Goal: Transaction & Acquisition: Obtain resource

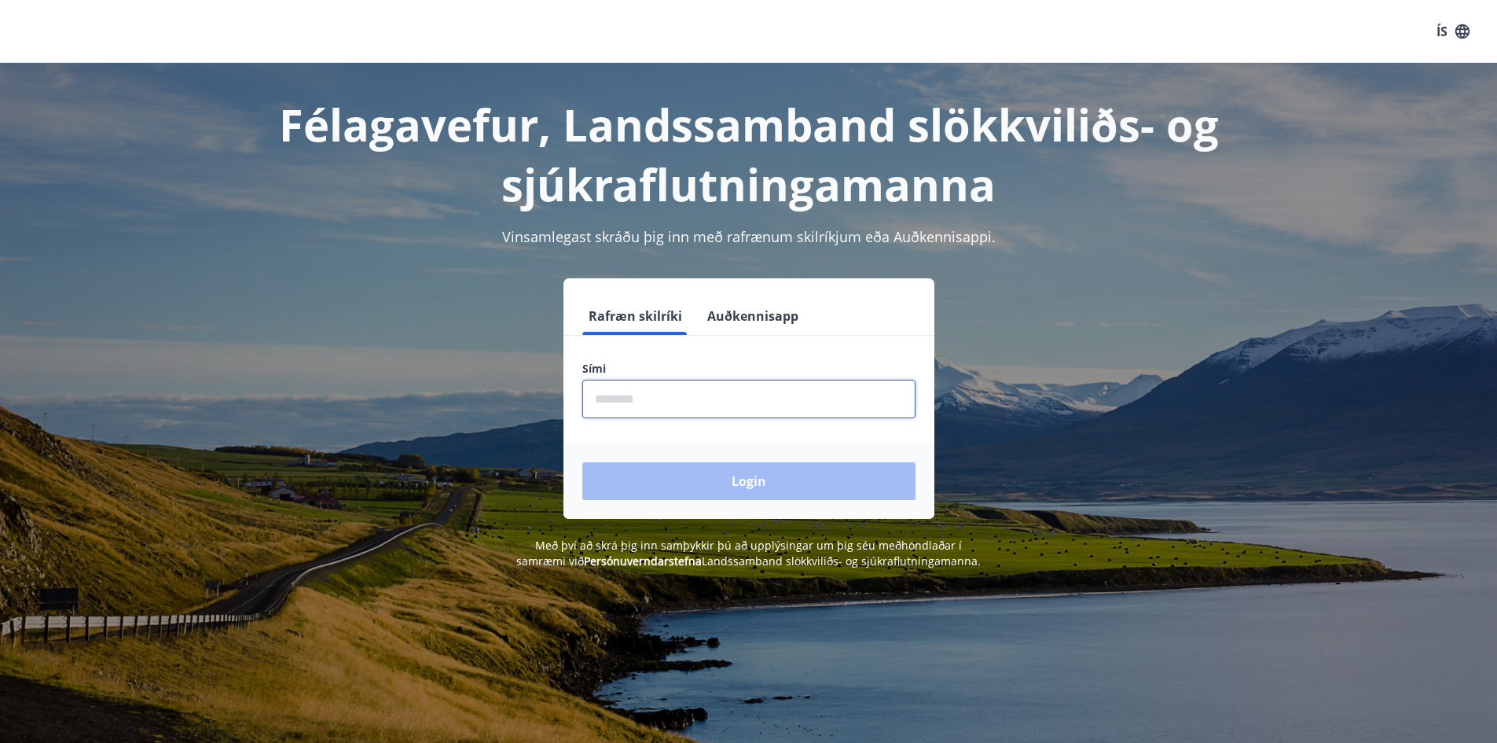
click at [627, 395] on input "phone" at bounding box center [748, 399] width 333 height 39
type input "********"
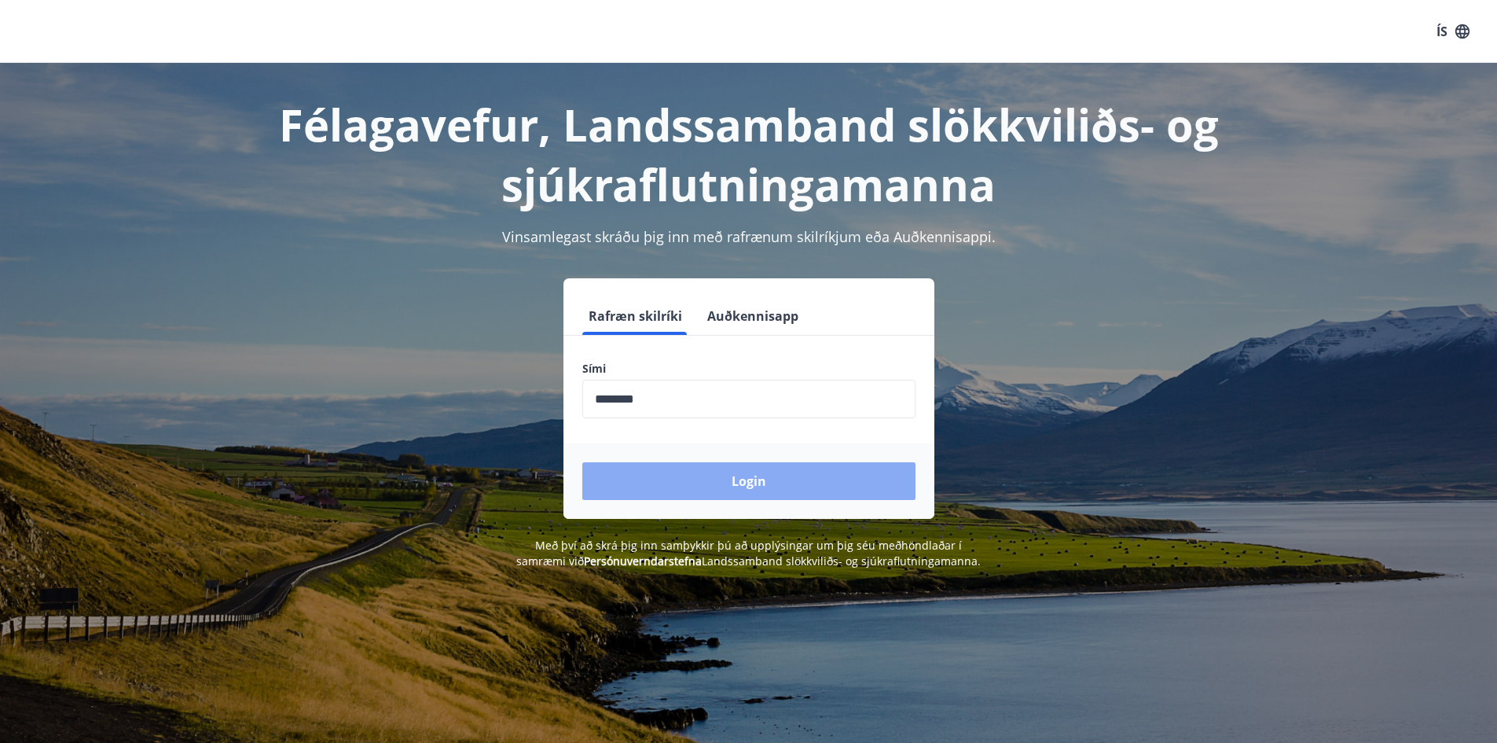
click at [741, 485] on button "Login" at bounding box center [748, 481] width 333 height 38
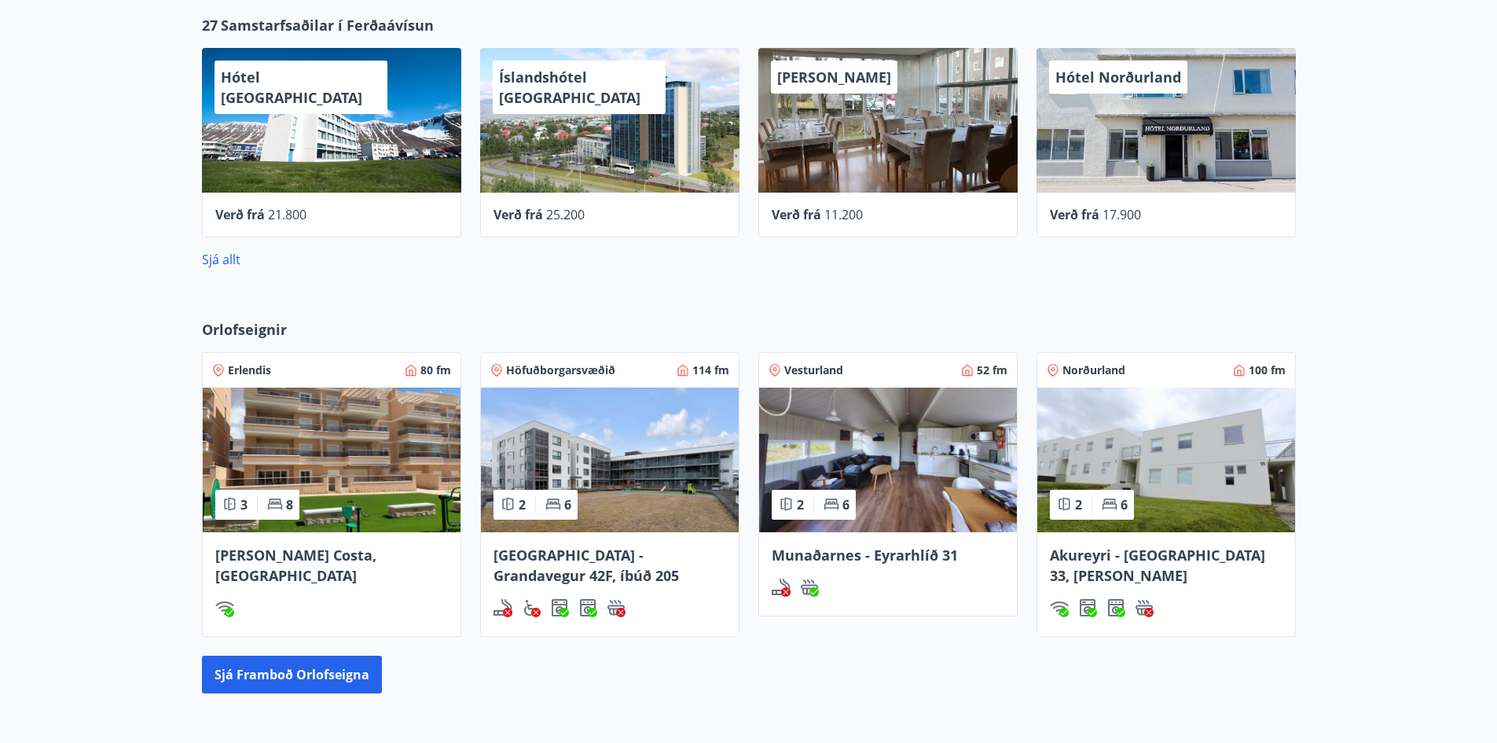
scroll to position [629, 0]
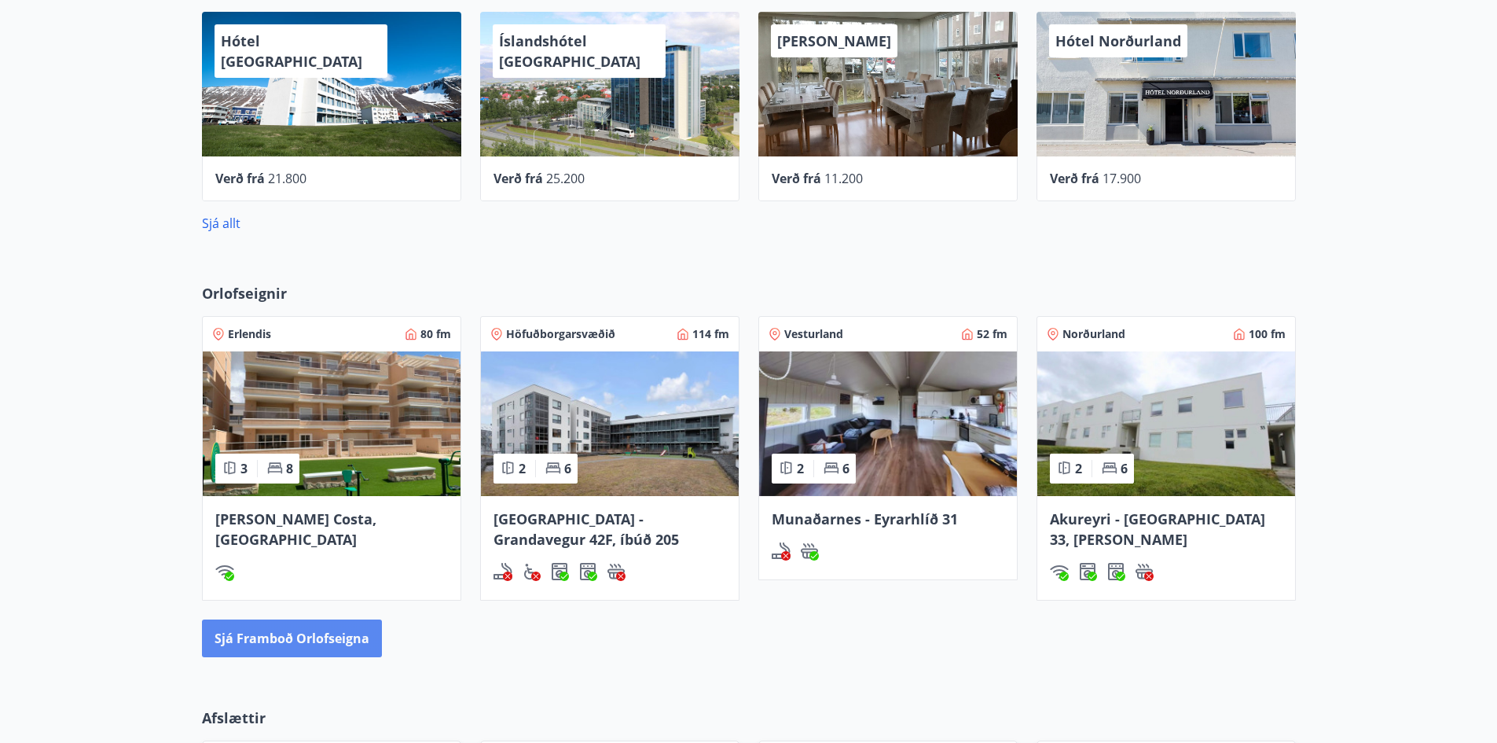
click at [342, 631] on button "Sjá framboð orlofseigna" at bounding box center [292, 638] width 180 height 38
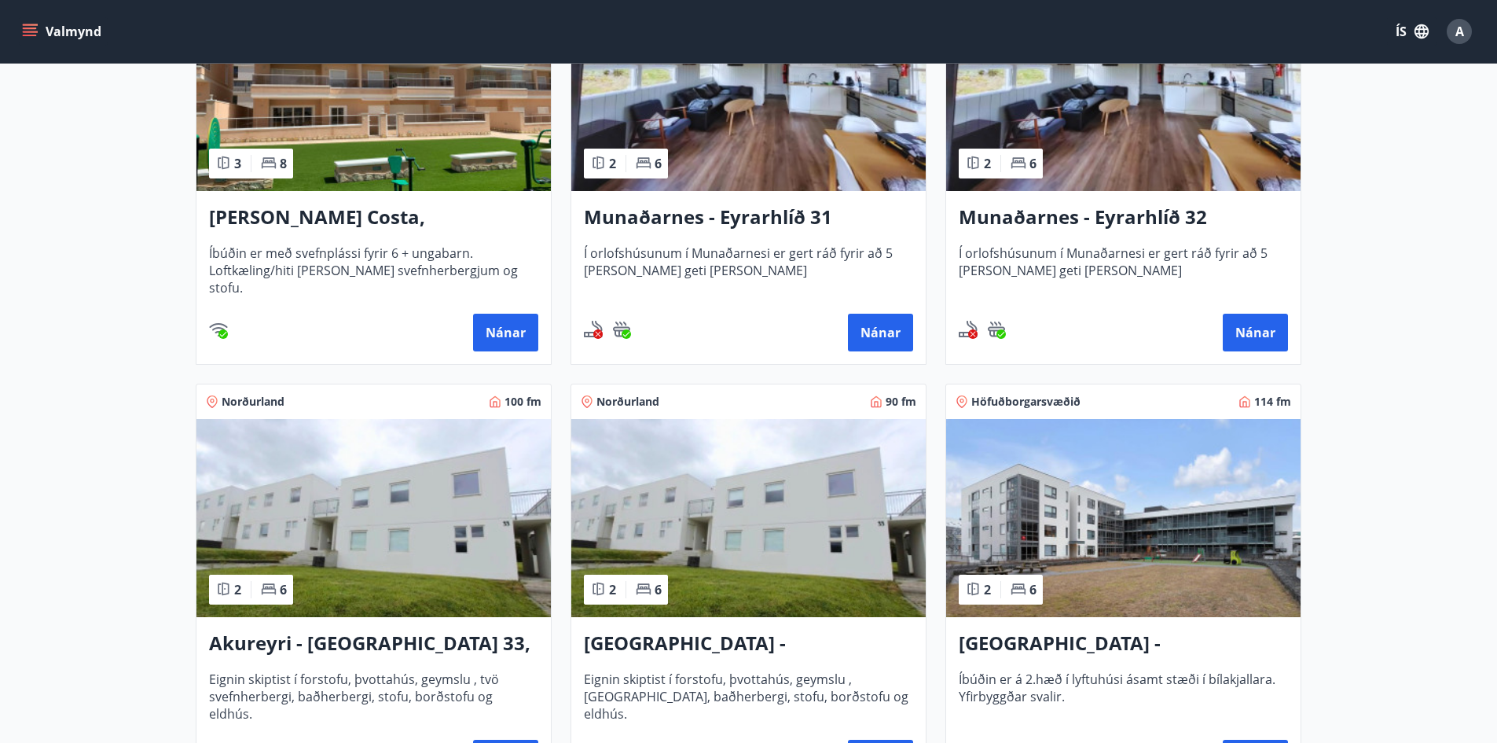
scroll to position [659, 0]
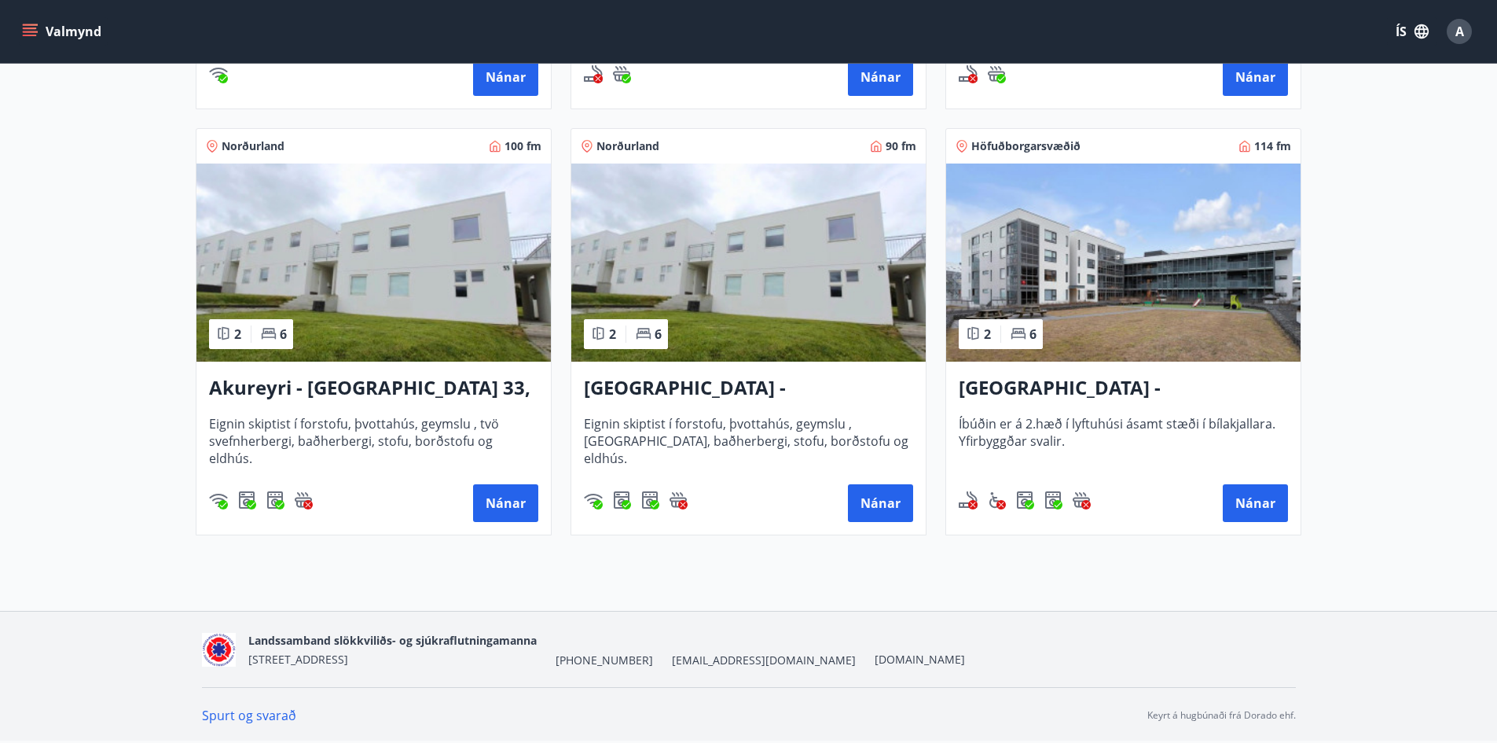
click at [1157, 388] on h3 "[GEOGRAPHIC_DATA] - Grandavegur 42F, íbúð 205" at bounding box center [1123, 388] width 329 height 28
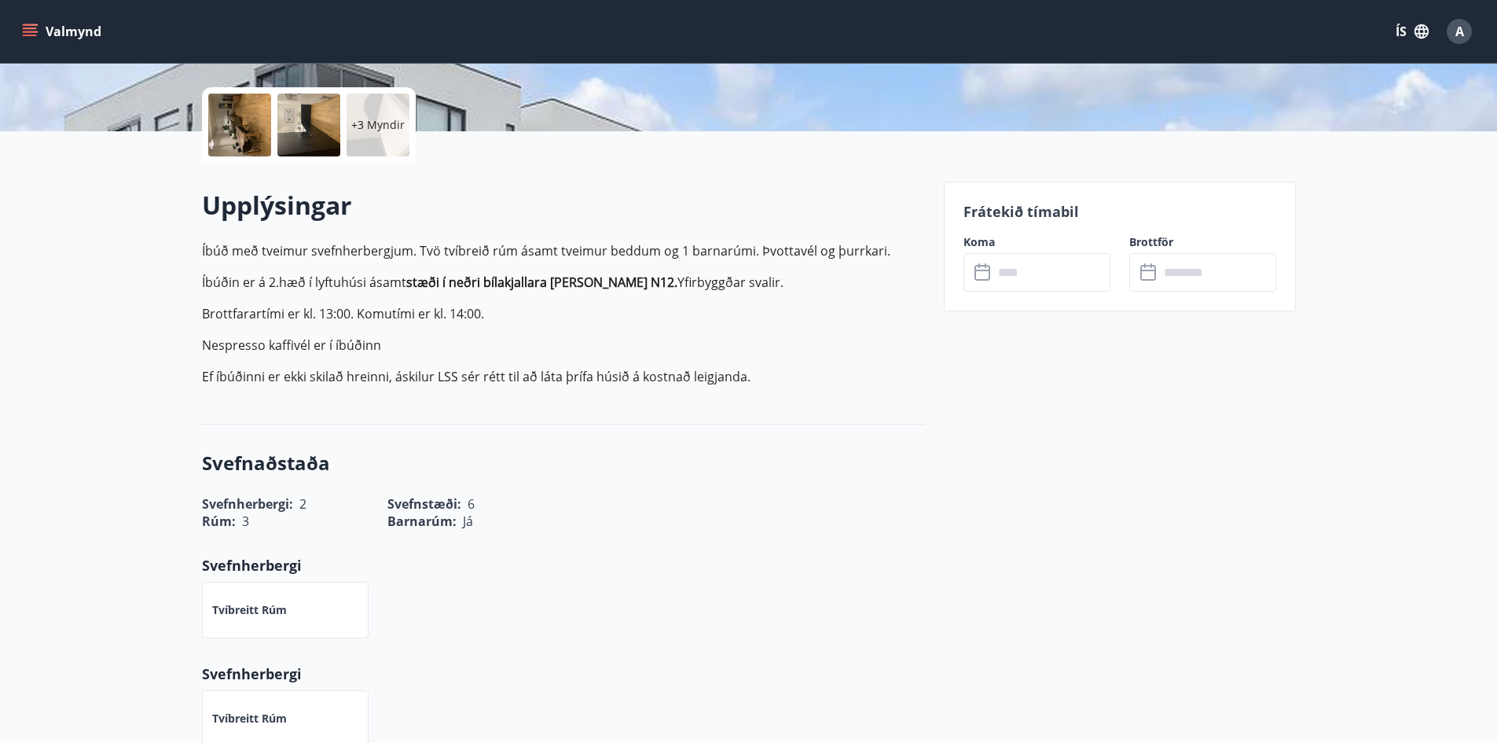
scroll to position [314, 0]
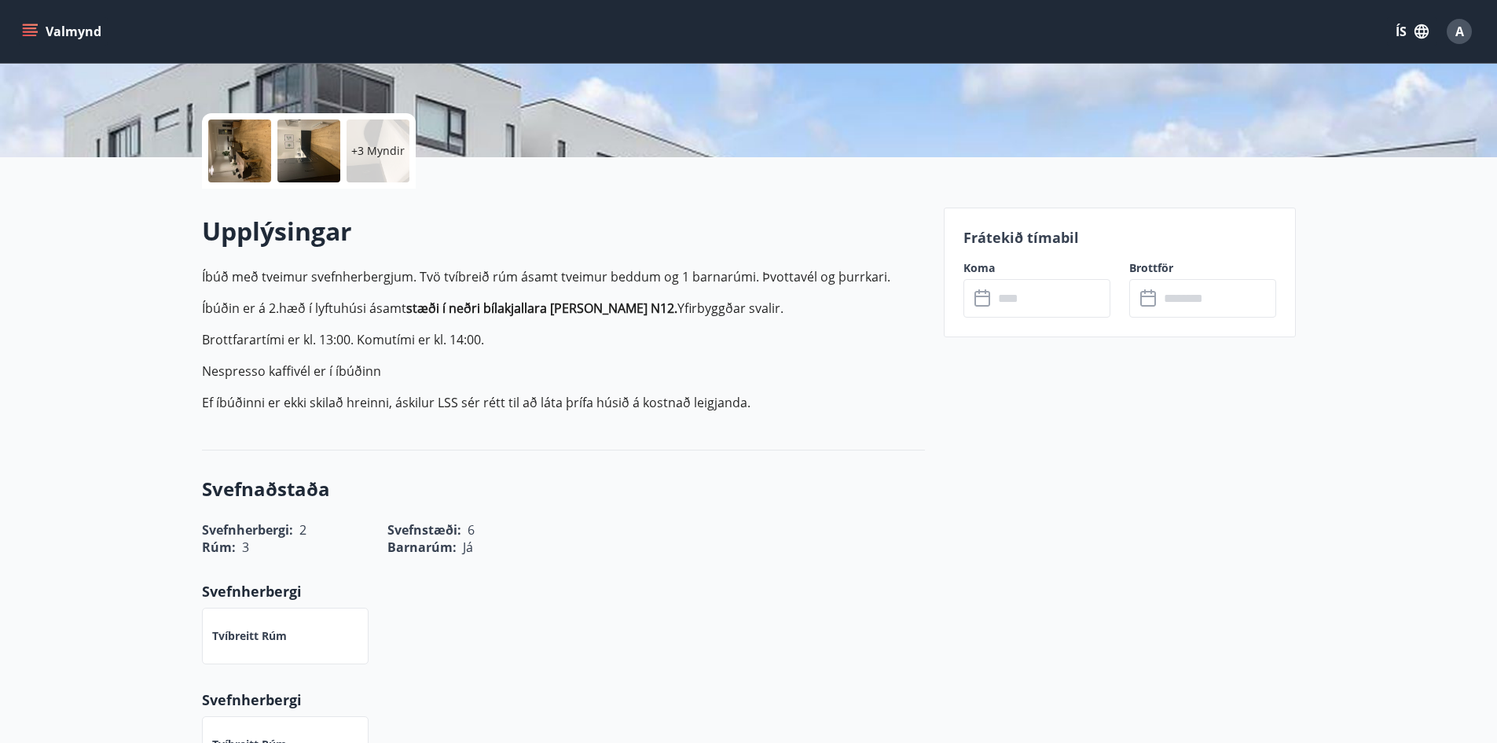
click at [982, 298] on icon at bounding box center [983, 298] width 19 height 19
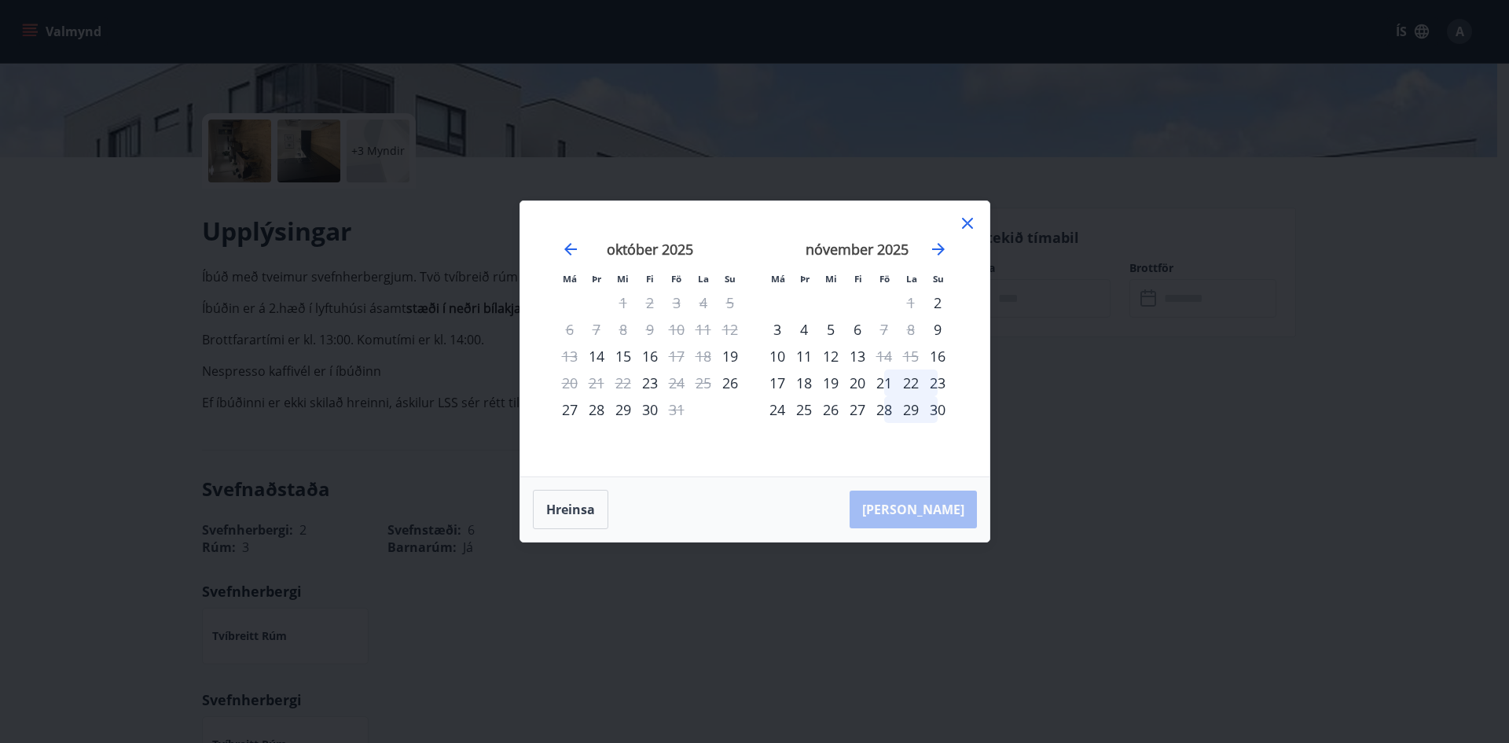
click at [759, 486] on div "Hreinsa Taka Frá" at bounding box center [754, 509] width 469 height 64
click at [964, 228] on icon at bounding box center [967, 223] width 19 height 19
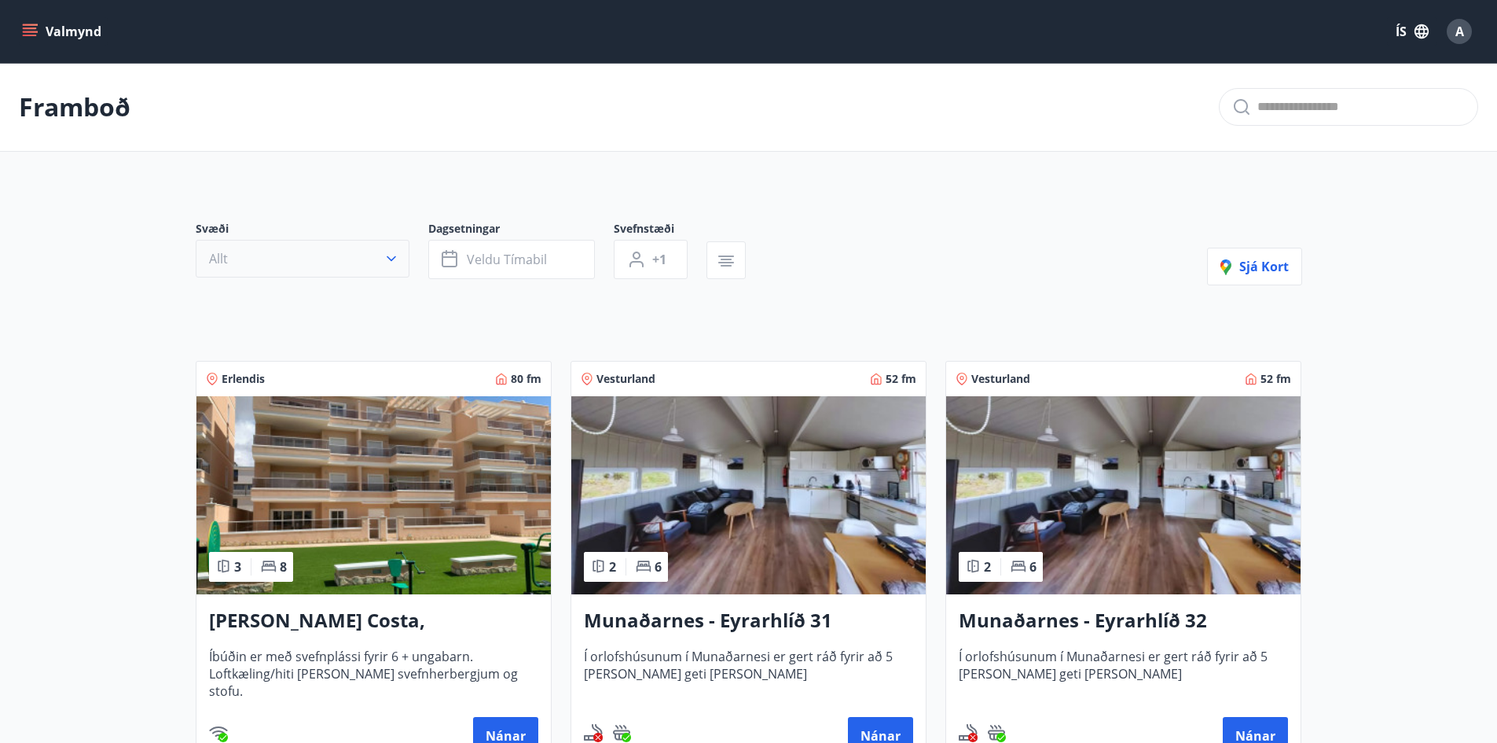
click at [406, 265] on button "Allt" at bounding box center [303, 259] width 214 height 38
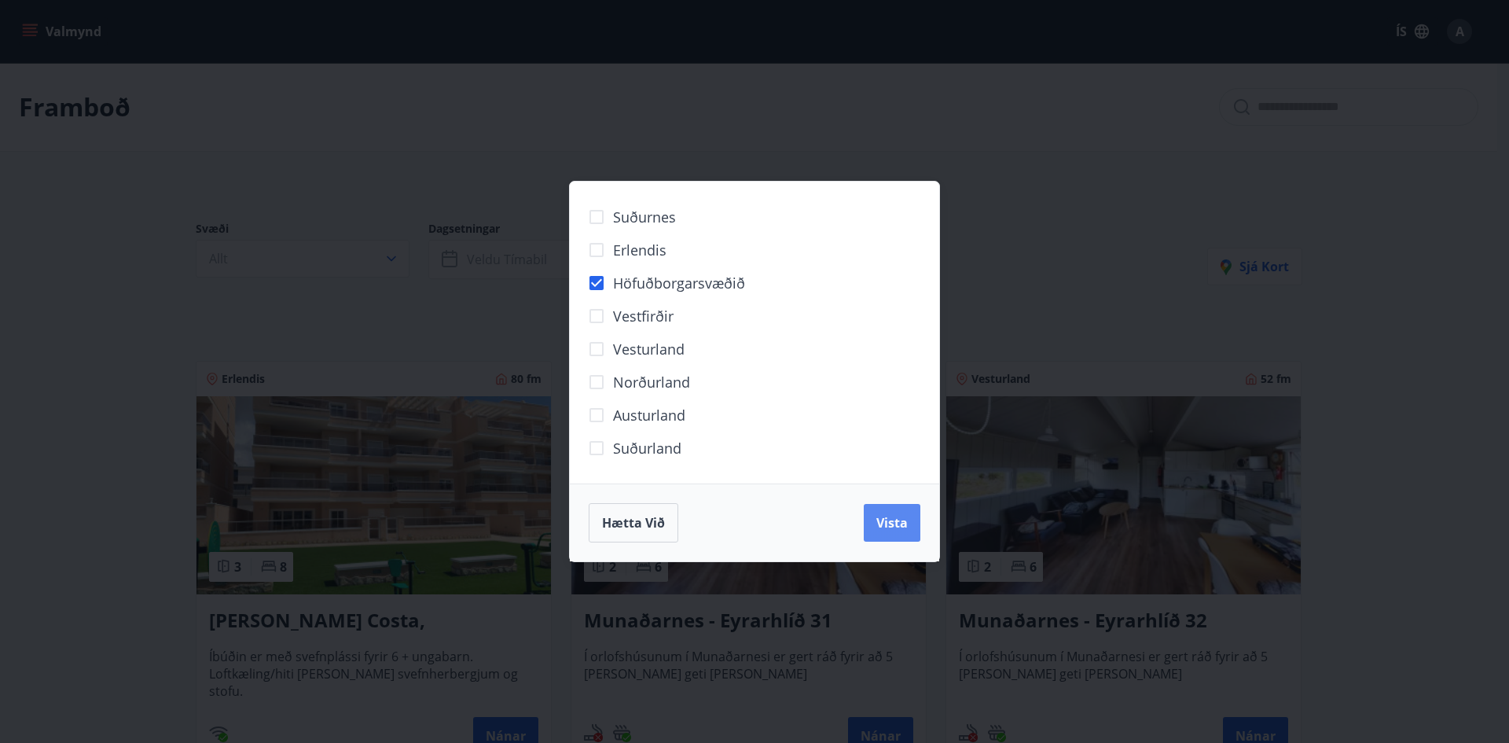
click at [899, 527] on span "Vista" at bounding box center [891, 522] width 31 height 17
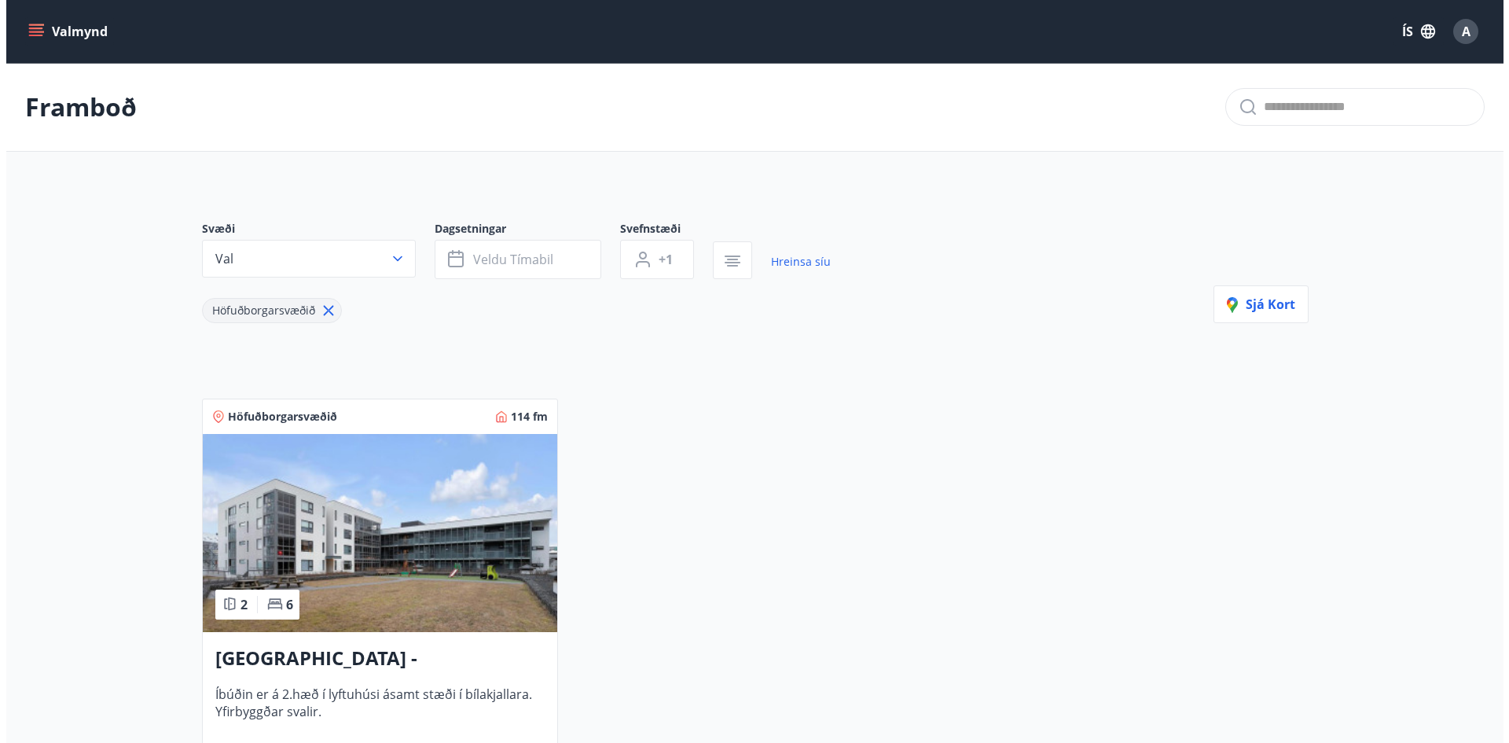
scroll to position [157, 0]
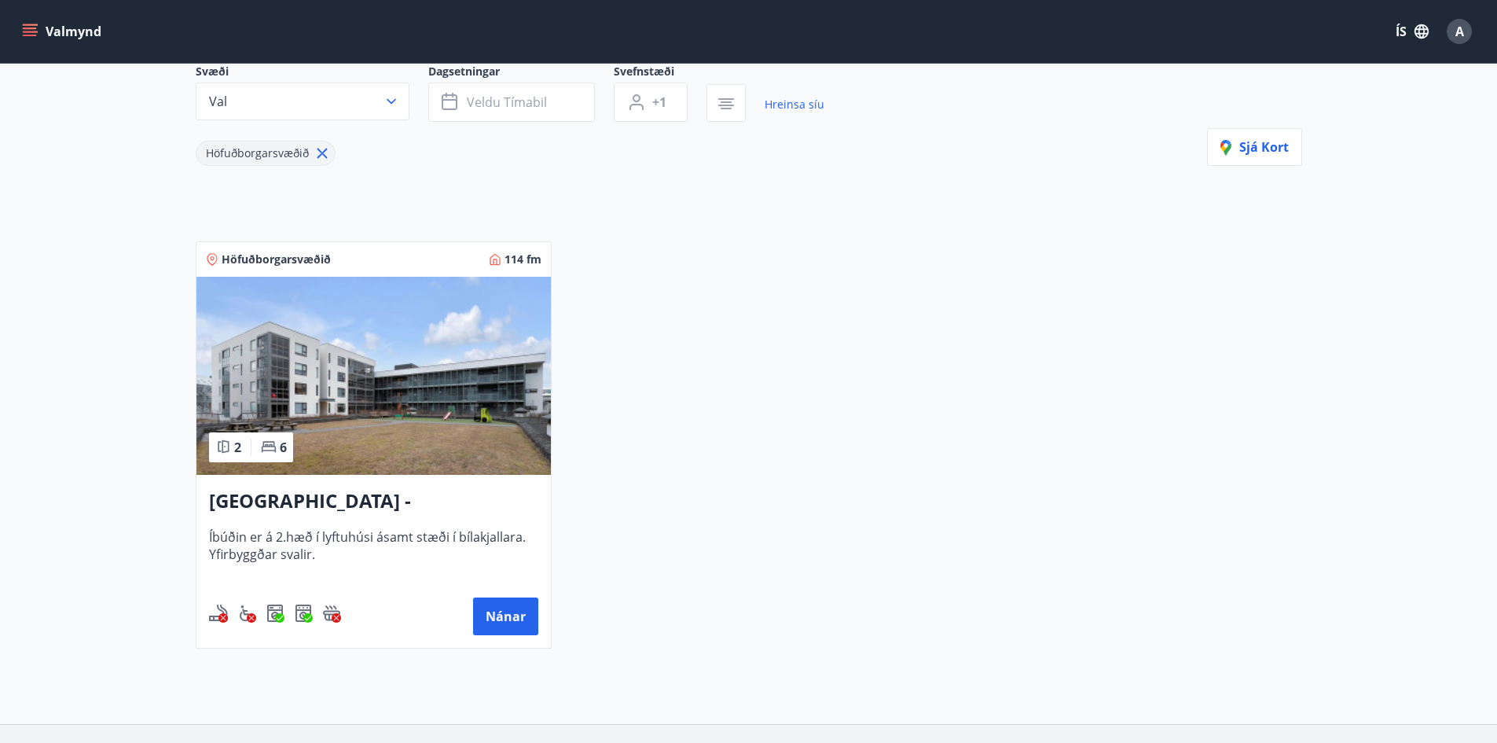
click at [1351, 200] on main "Framboð Svæði Val Dagsetningar Veldu tímabil Svefnstæði +1 Hreinsa síu Höfuðbor…" at bounding box center [748, 283] width 1497 height 755
click at [1453, 42] on div "A" at bounding box center [1459, 31] width 25 height 25
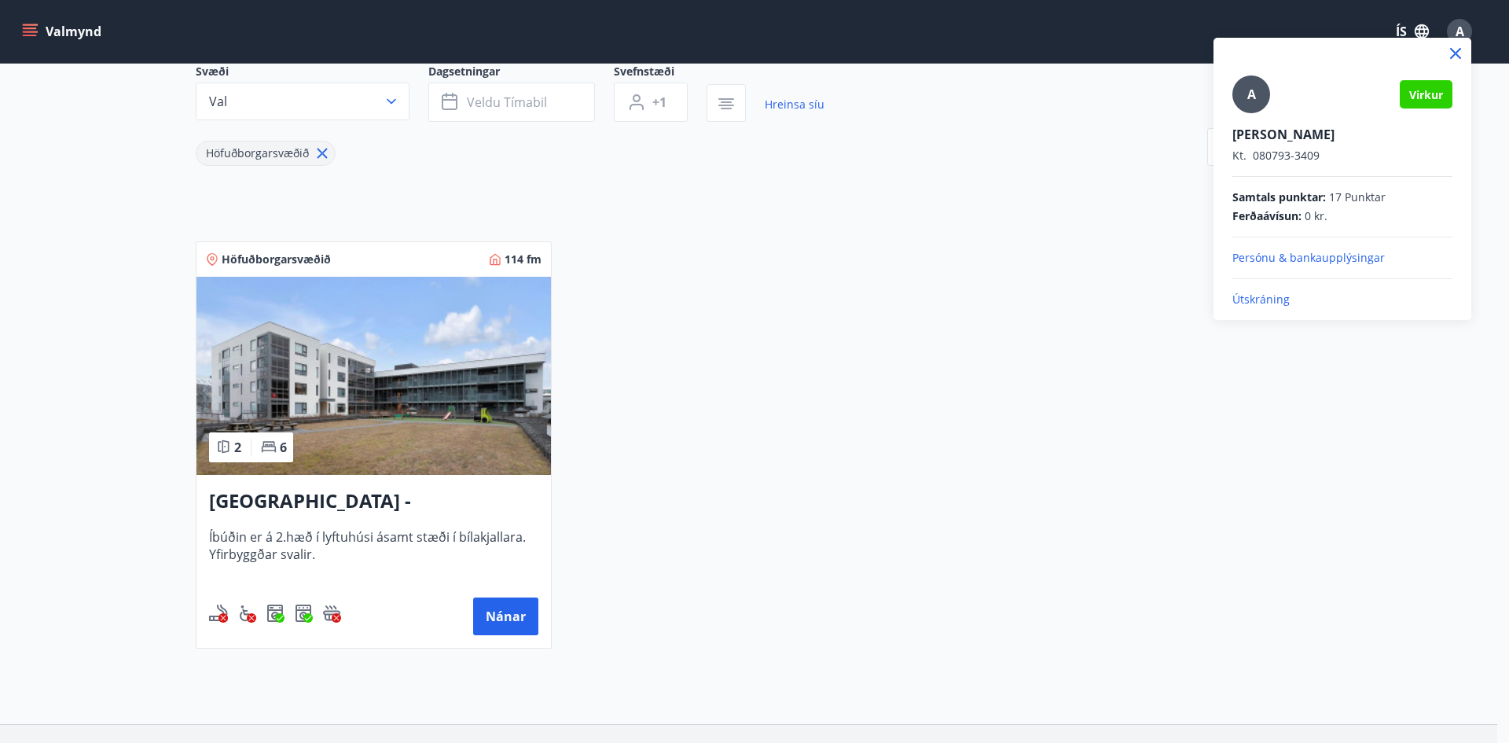
click at [1288, 300] on p "Útskráning" at bounding box center [1342, 300] width 220 height 16
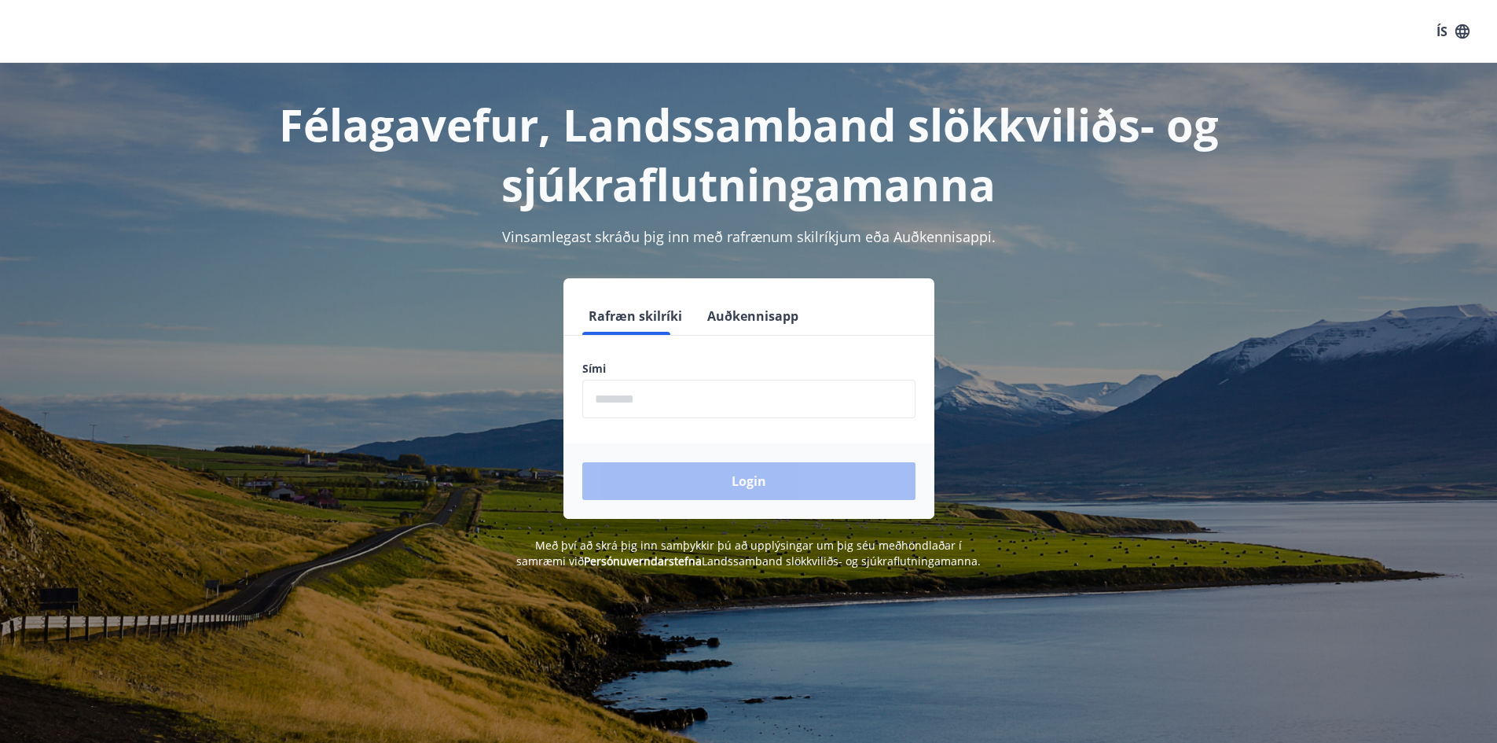
click at [628, 409] on input "phone" at bounding box center [748, 399] width 333 height 39
type input "********"
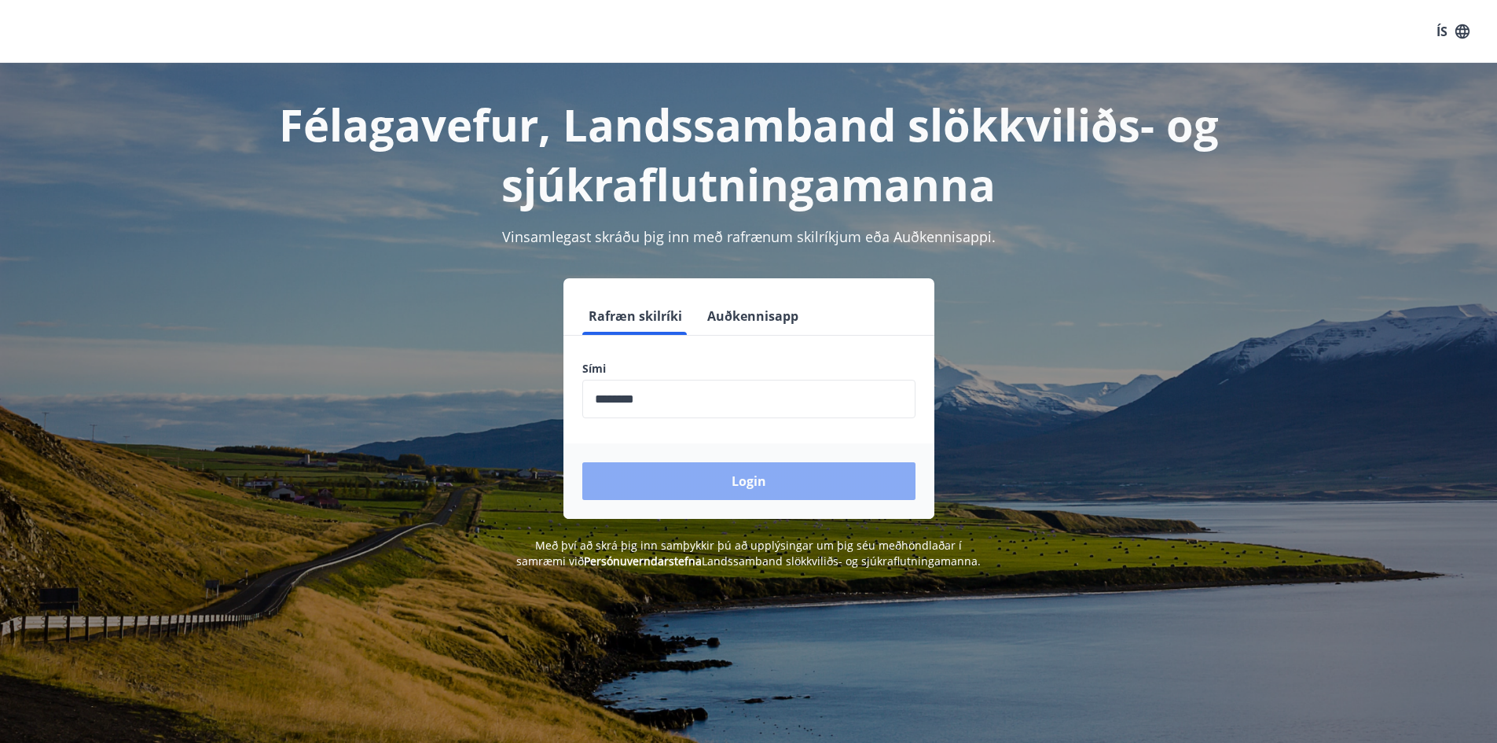
click at [708, 479] on button "Login" at bounding box center [748, 481] width 333 height 38
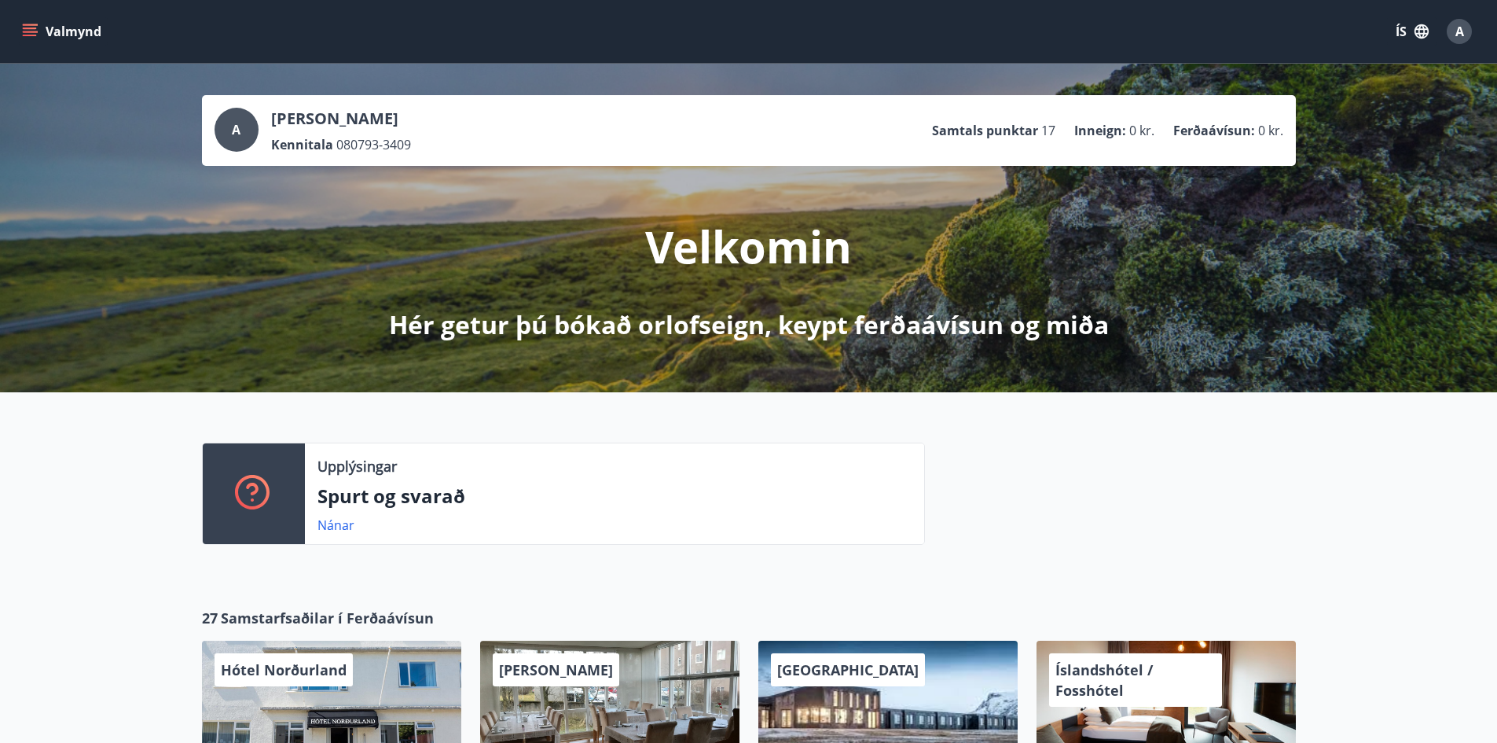
click at [1458, 29] on span "A" at bounding box center [1459, 31] width 9 height 17
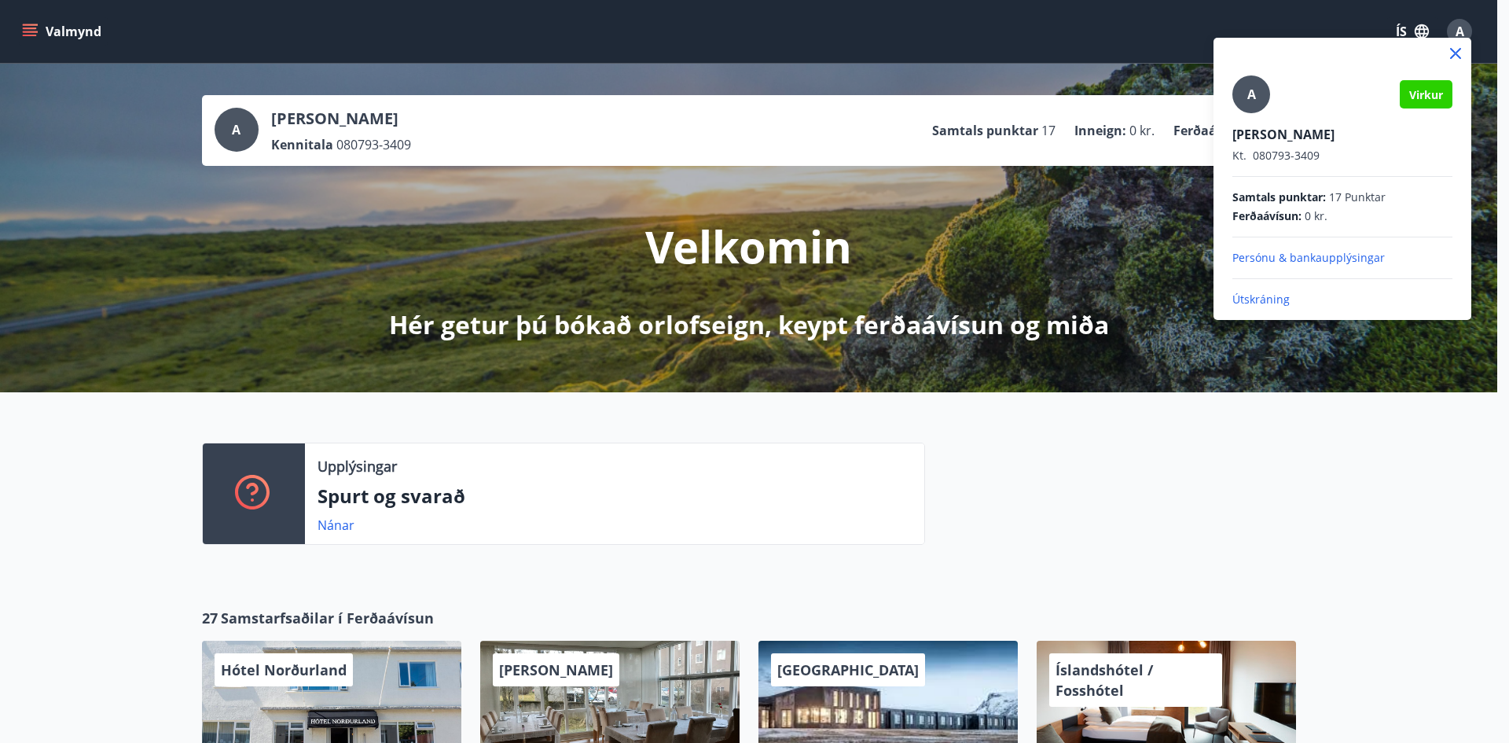
click at [1367, 391] on div at bounding box center [754, 371] width 1509 height 743
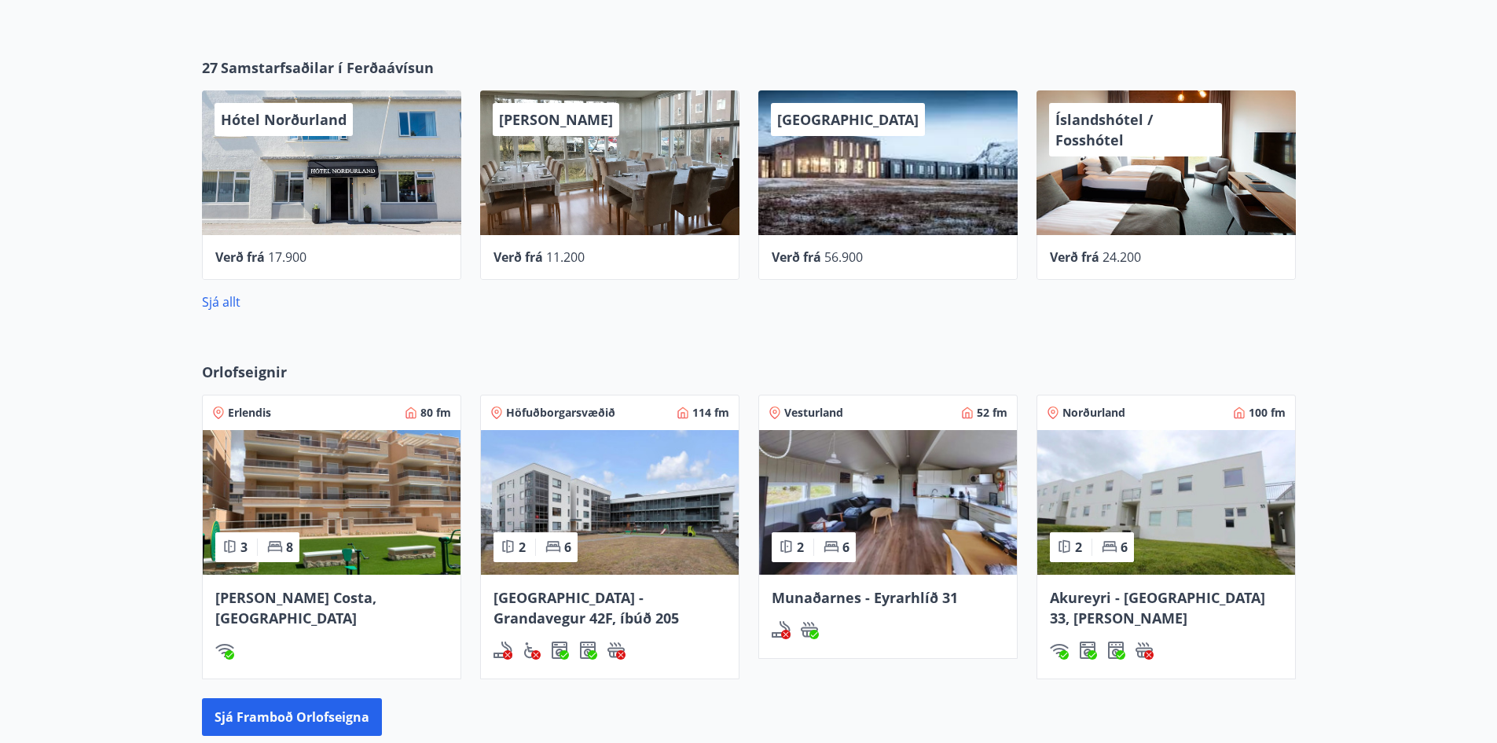
scroll to position [1029, 0]
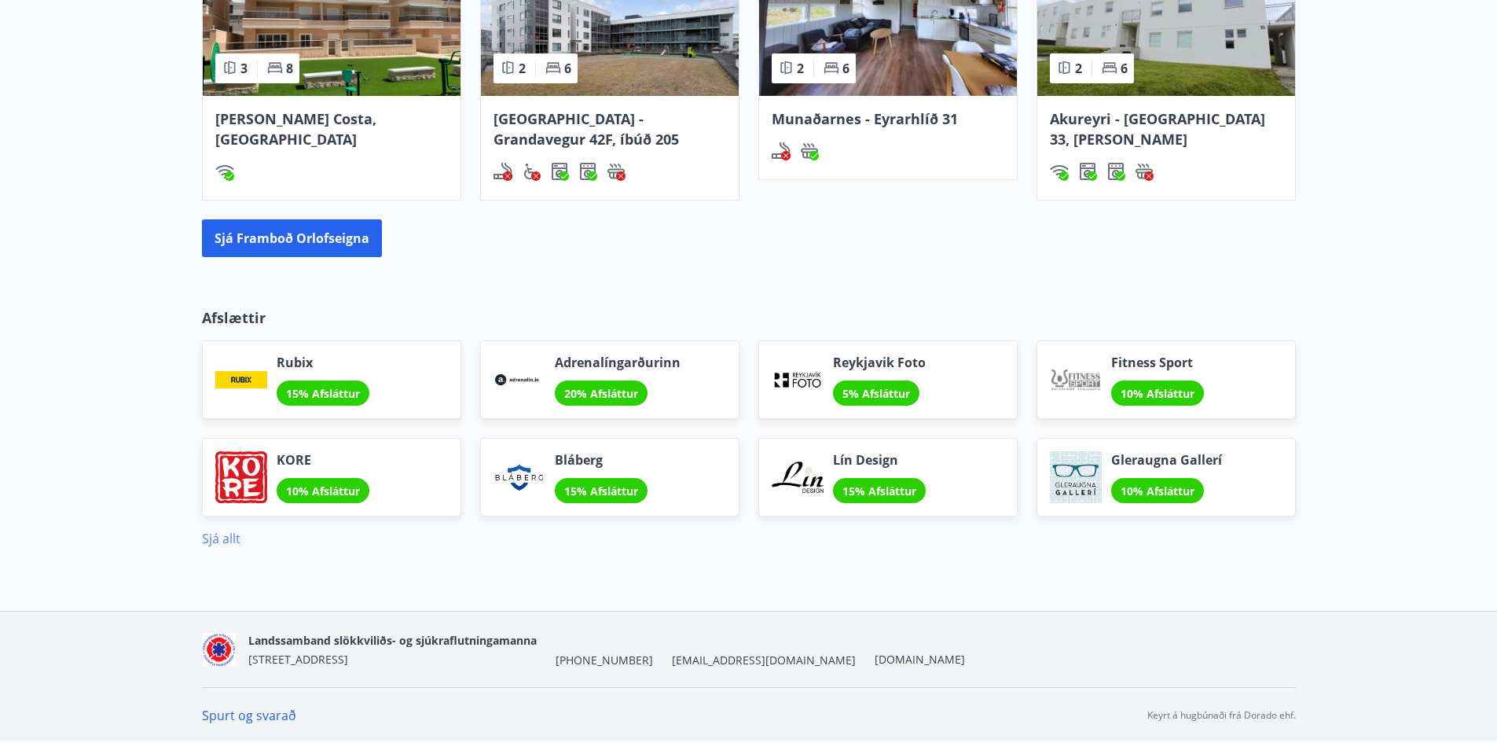
click at [236, 544] on link "Sjá allt" at bounding box center [221, 538] width 39 height 17
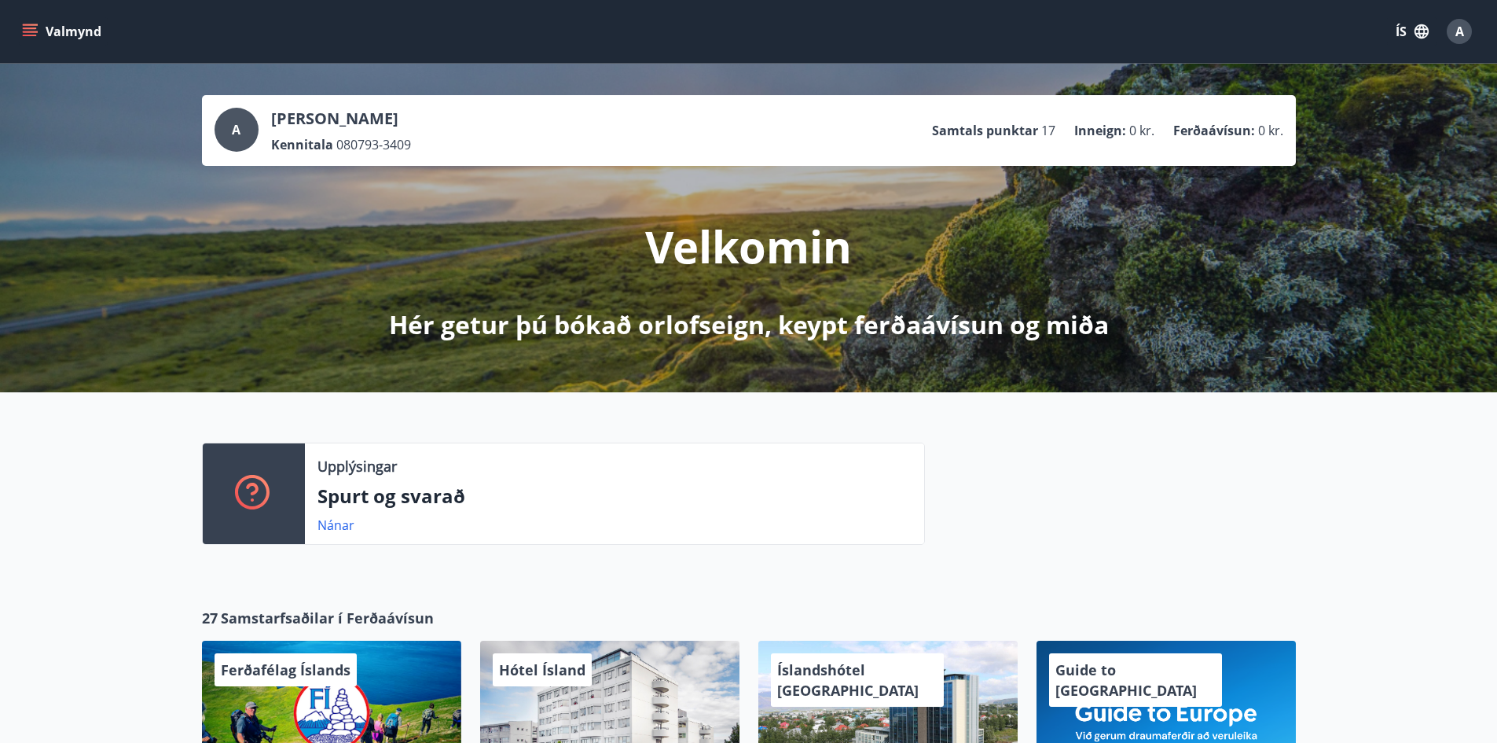
click at [31, 29] on icon "menu" at bounding box center [30, 29] width 14 height 2
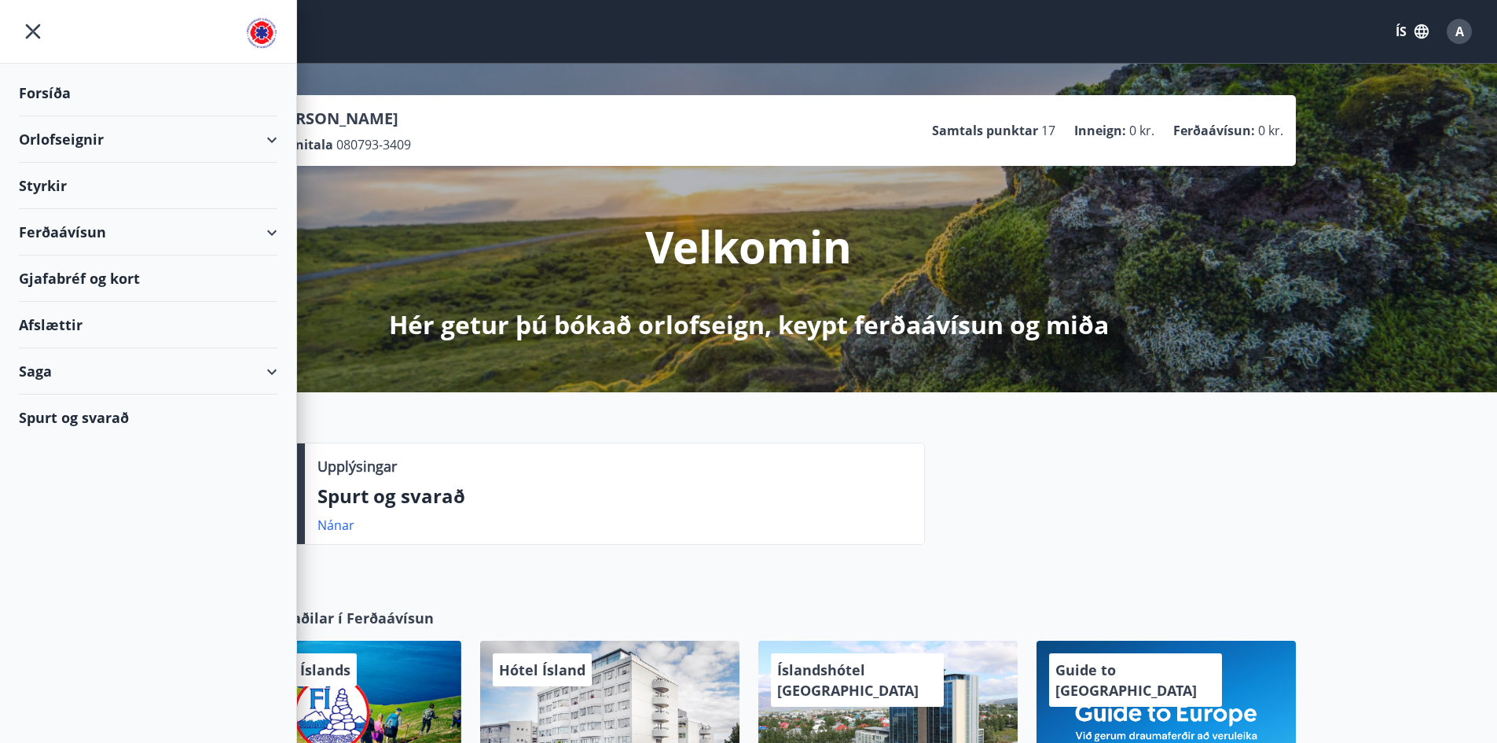
click at [269, 373] on div "Saga" at bounding box center [148, 371] width 259 height 46
click at [743, 435] on div "Upplýsingar Spurt og svarað Nánar" at bounding box center [748, 487] width 1497 height 190
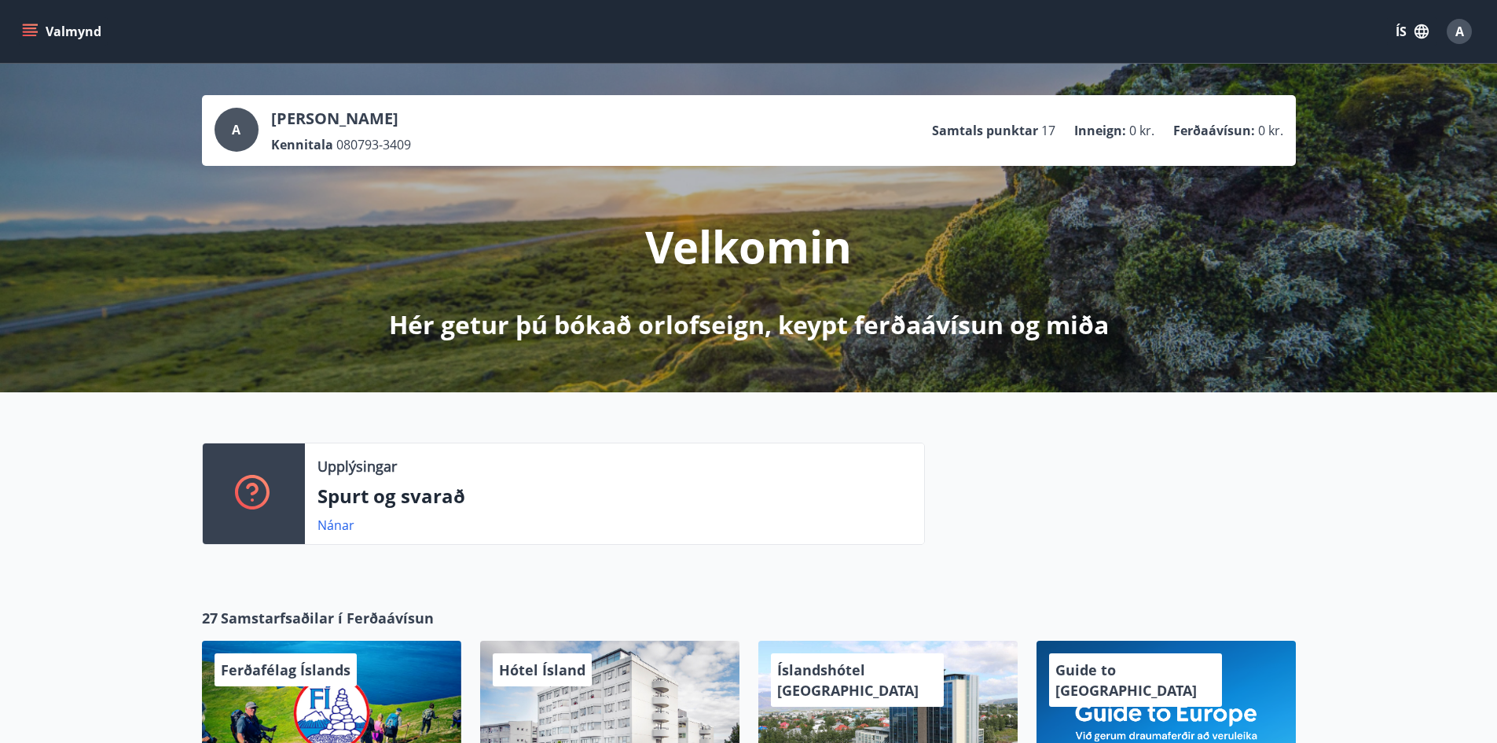
click at [1458, 35] on span "A" at bounding box center [1459, 31] width 9 height 17
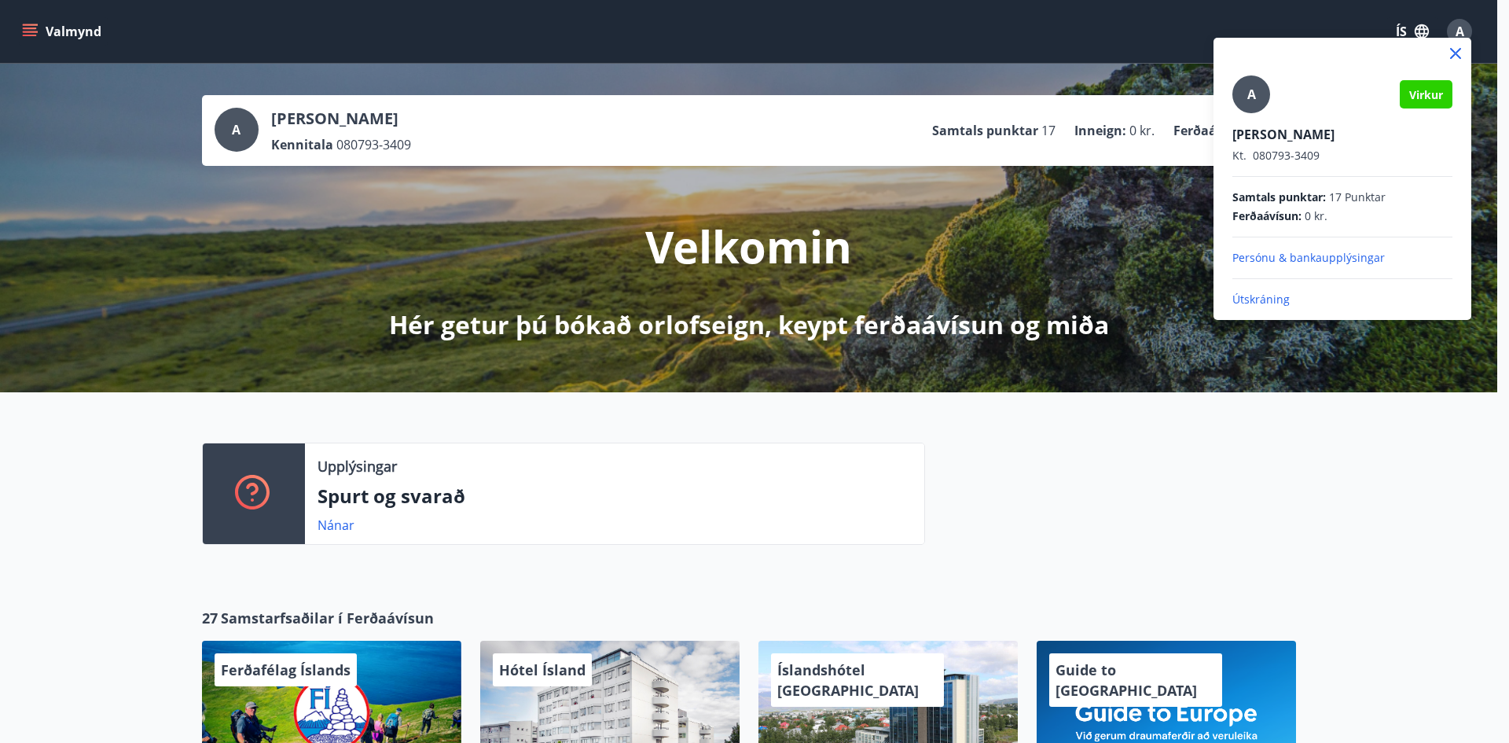
click at [1331, 261] on p "Persónu & bankaupplýsingar" at bounding box center [1342, 258] width 220 height 16
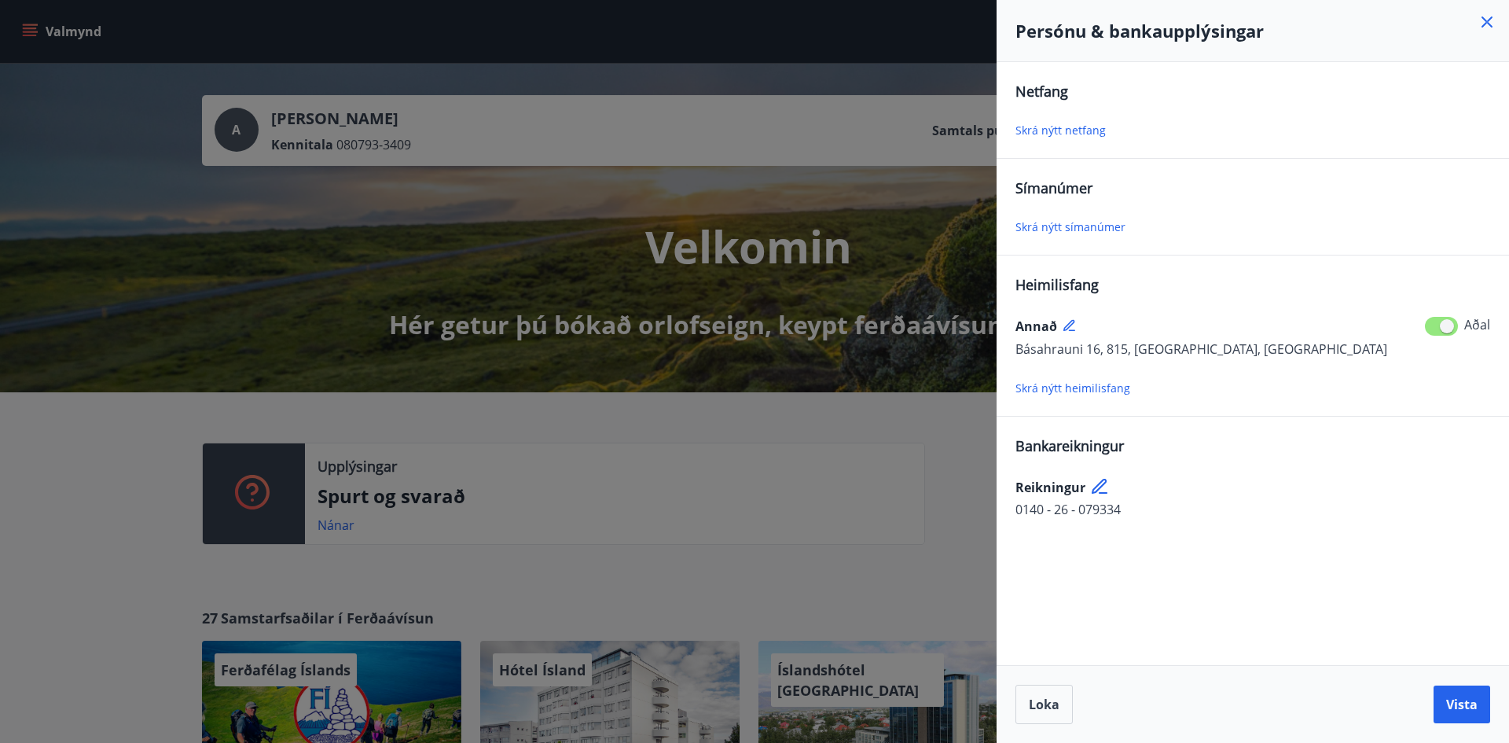
click at [1488, 22] on icon at bounding box center [1486, 22] width 19 height 19
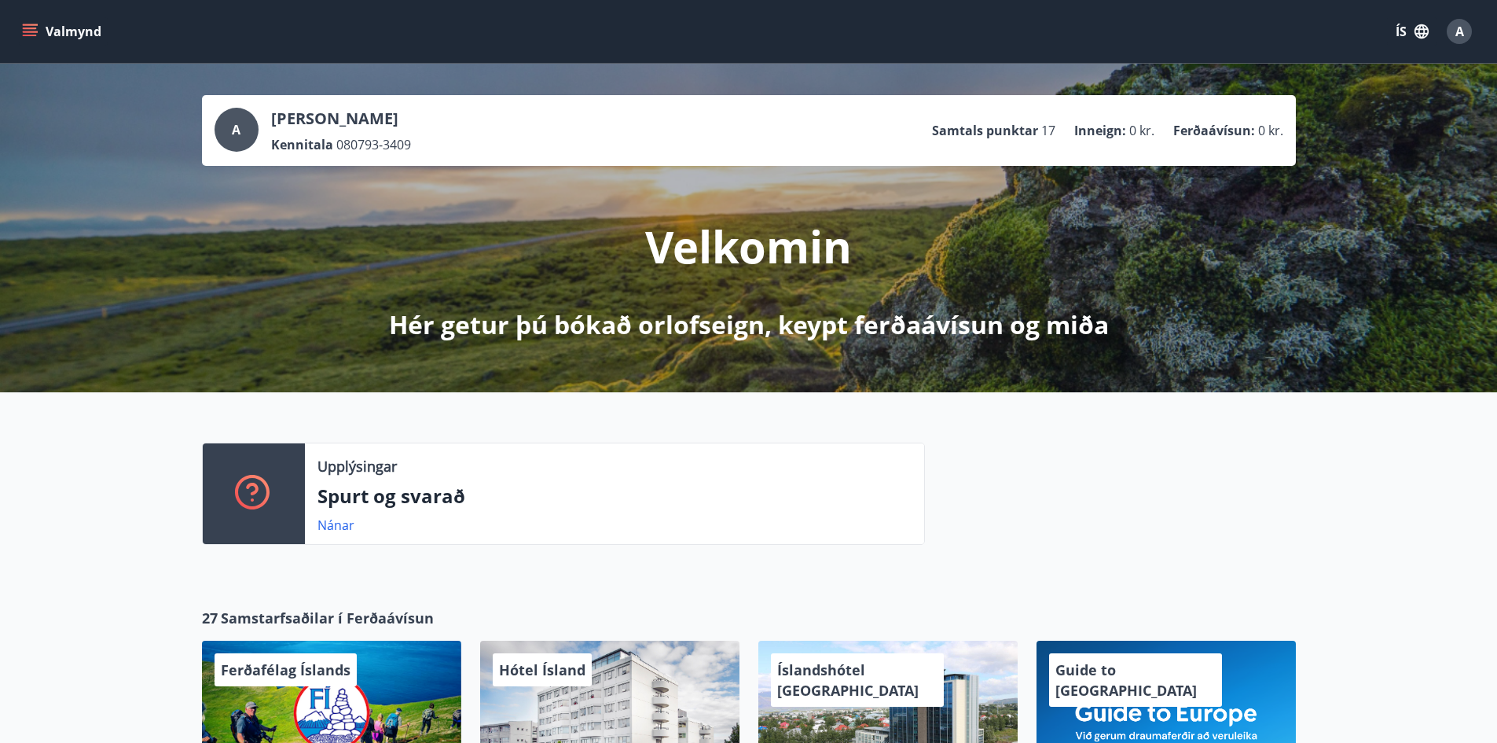
click at [1464, 35] on div "A" at bounding box center [1459, 31] width 25 height 25
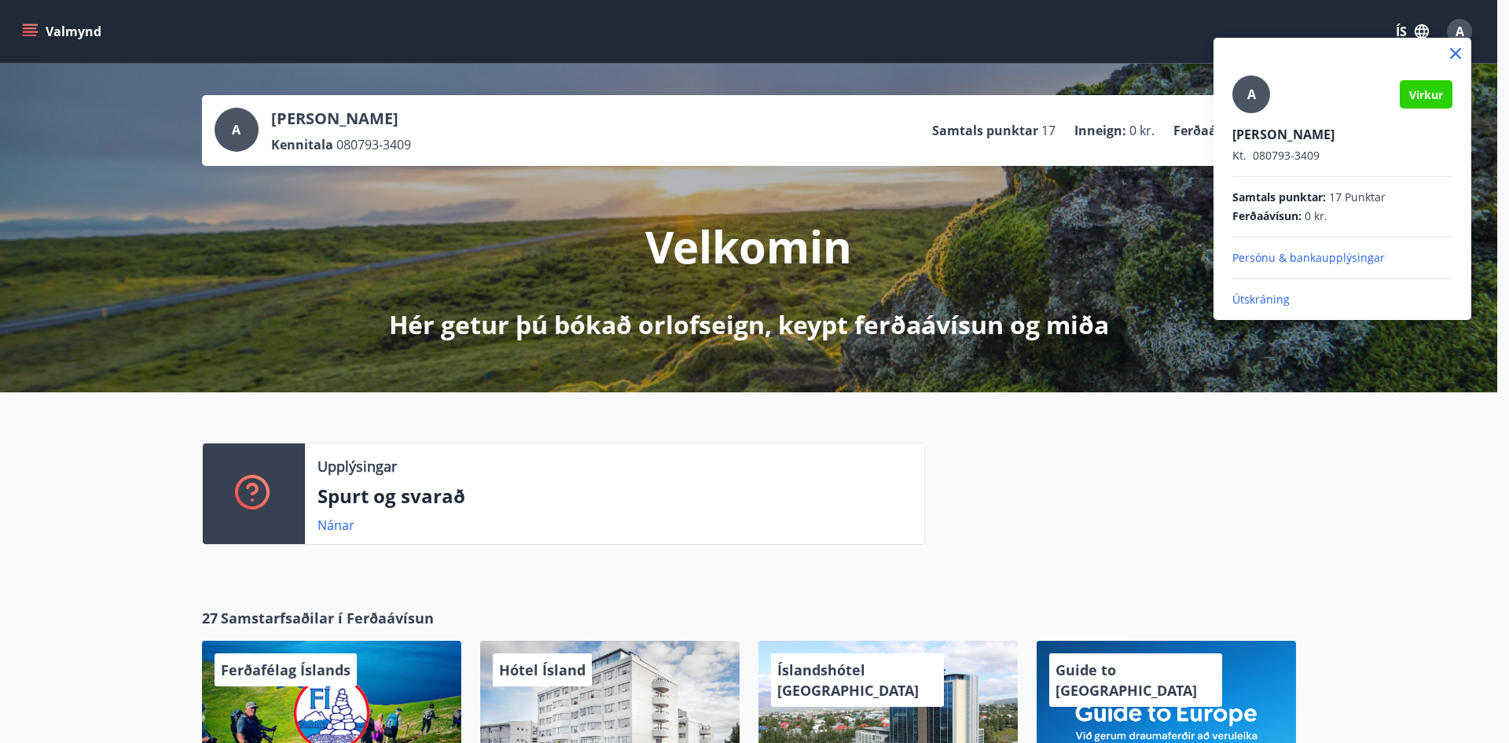
click at [1451, 46] on icon at bounding box center [1455, 53] width 19 height 19
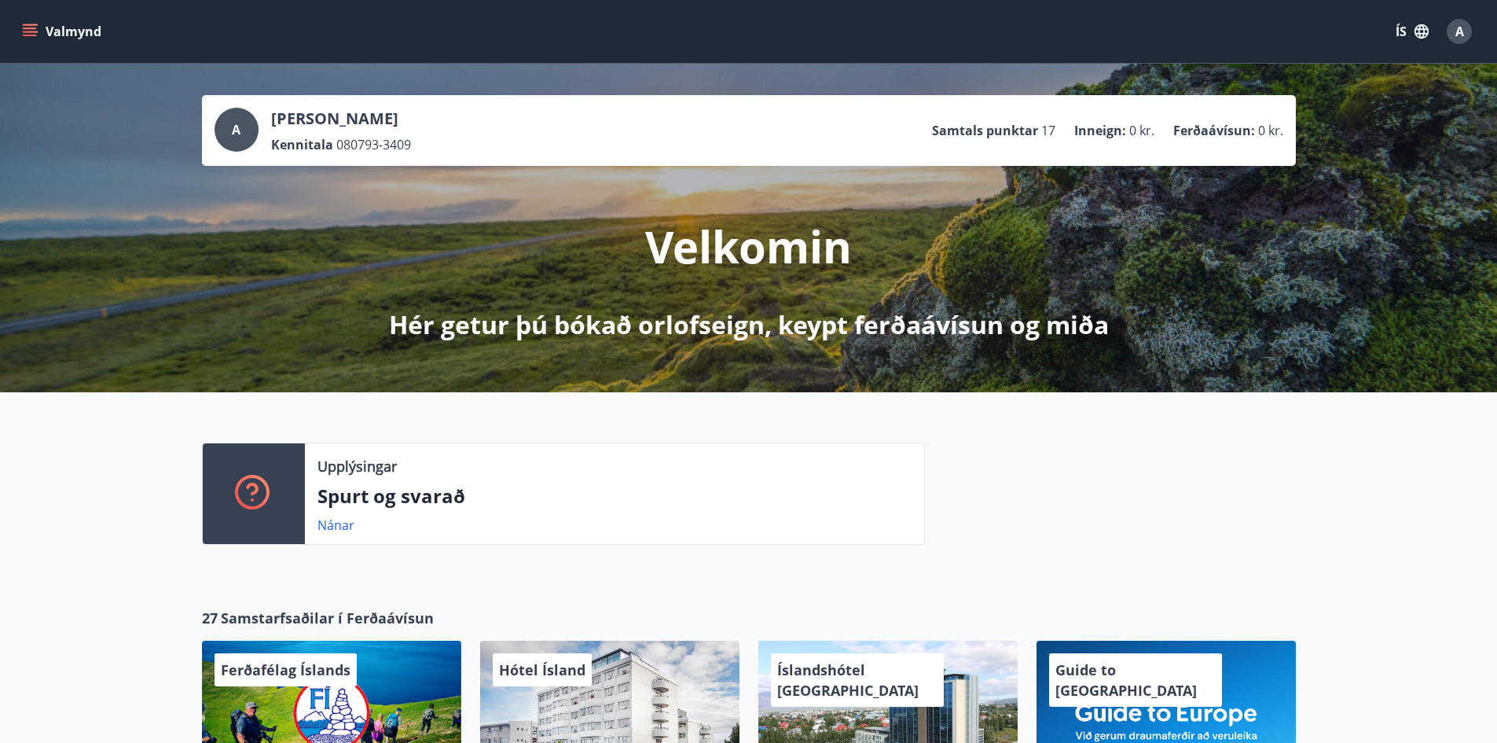
click at [36, 38] on icon "menu" at bounding box center [30, 32] width 16 height 16
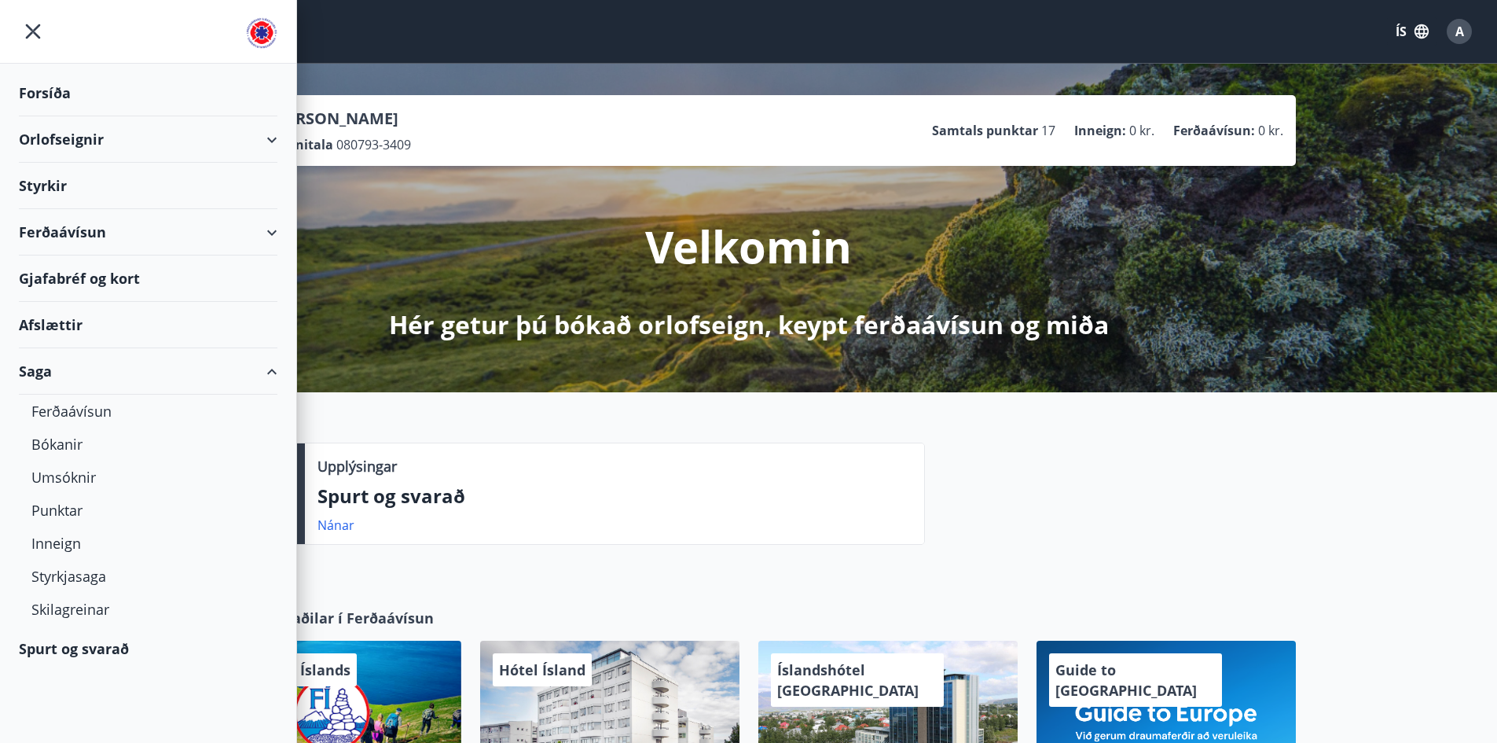
click at [76, 187] on div "Styrkir" at bounding box center [148, 186] width 259 height 46
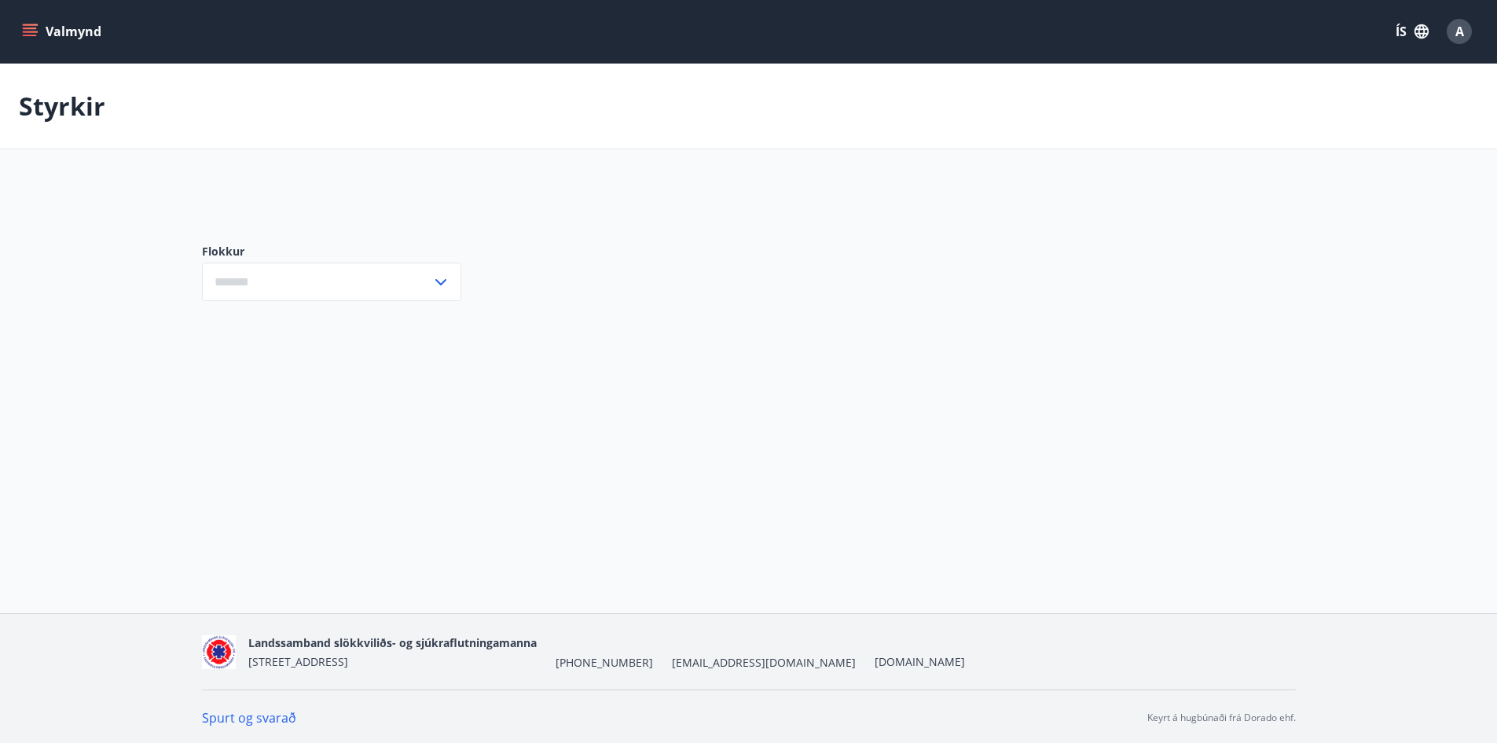
type input "***"
click at [292, 272] on input "***" at bounding box center [316, 281] width 229 height 39
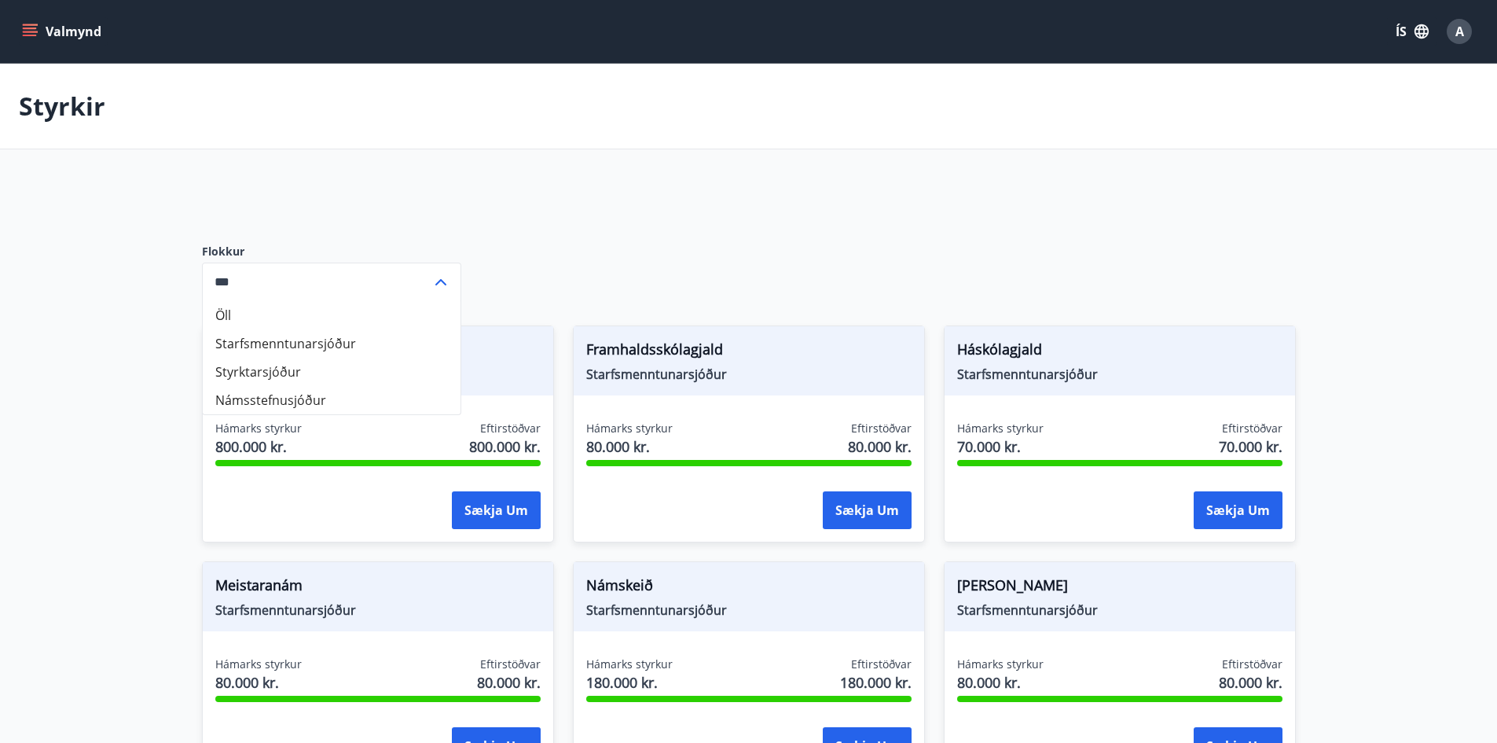
click at [320, 236] on div "Flokkur Öll Starfsmenntunarsjóður Styrktarsjóður Námsstefnusjóður *** ​" at bounding box center [331, 271] width 259 height 107
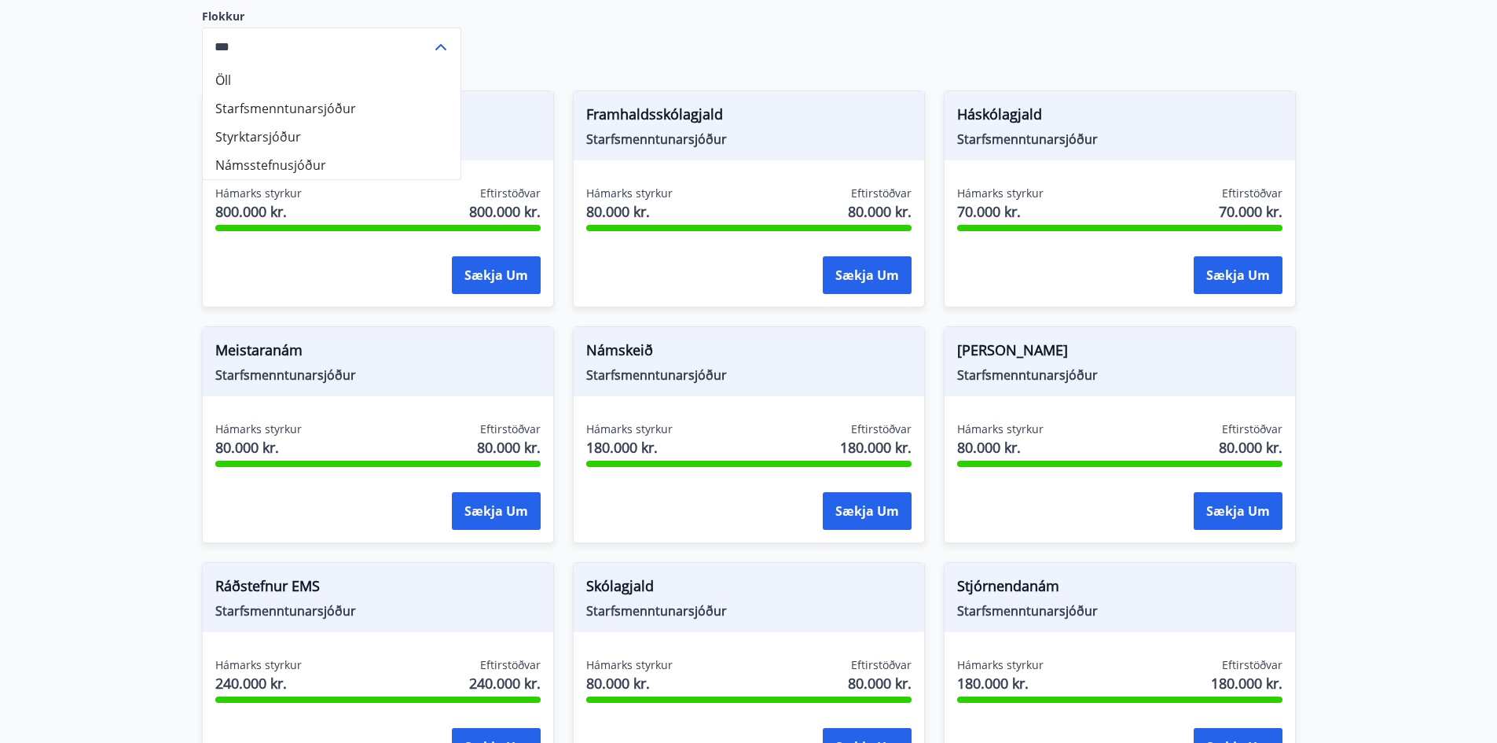
scroll to position [236, 0]
click at [439, 46] on icon at bounding box center [440, 46] width 19 height 19
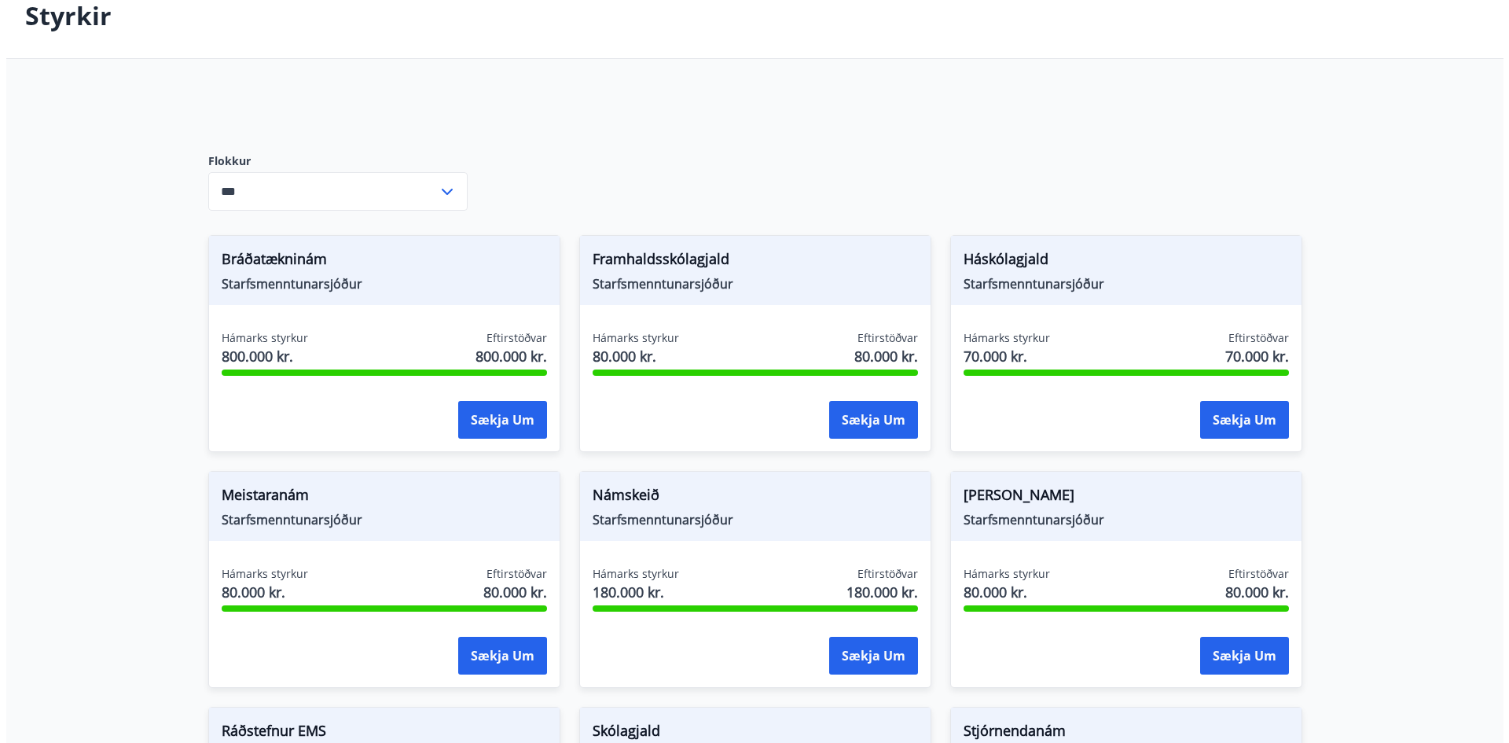
scroll to position [0, 0]
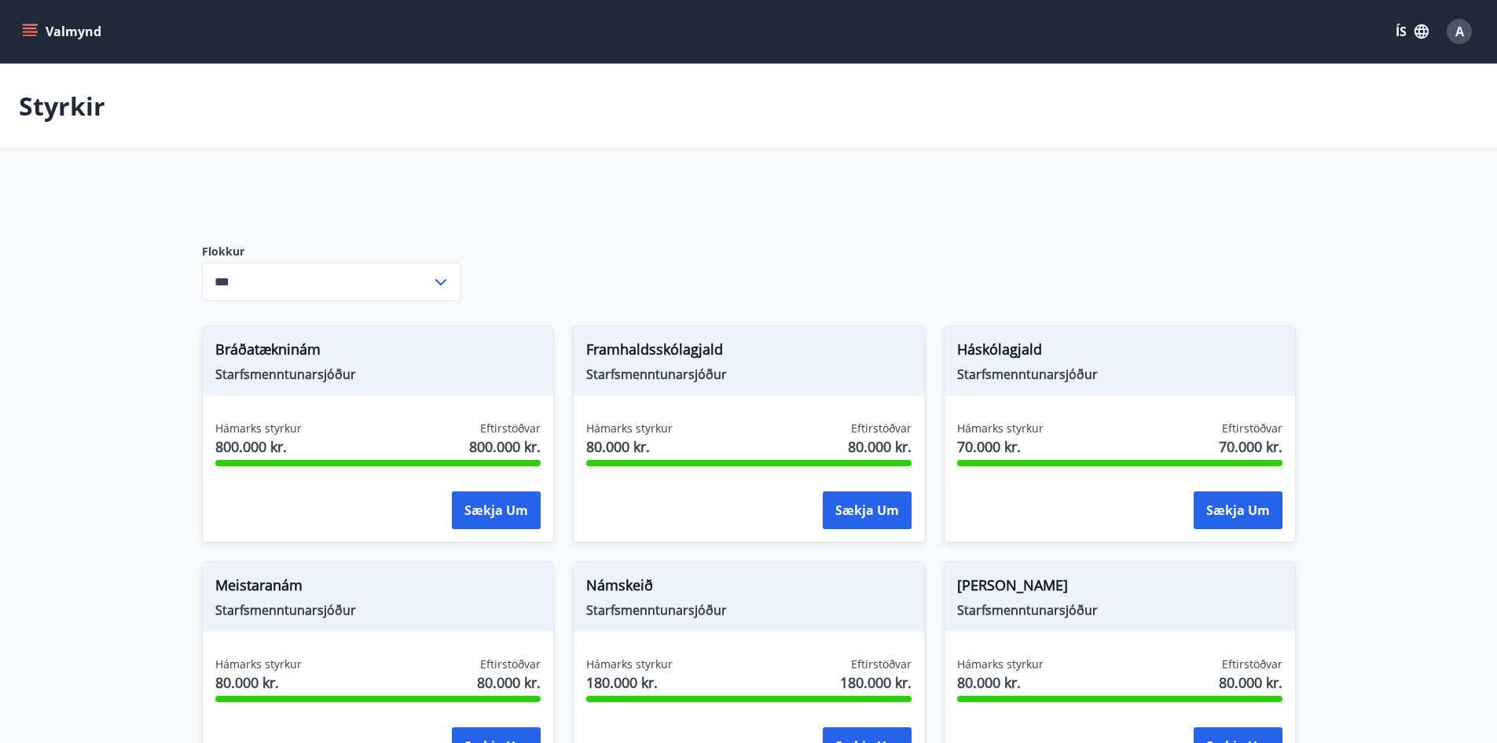
click at [1463, 28] on span "A" at bounding box center [1459, 31] width 9 height 17
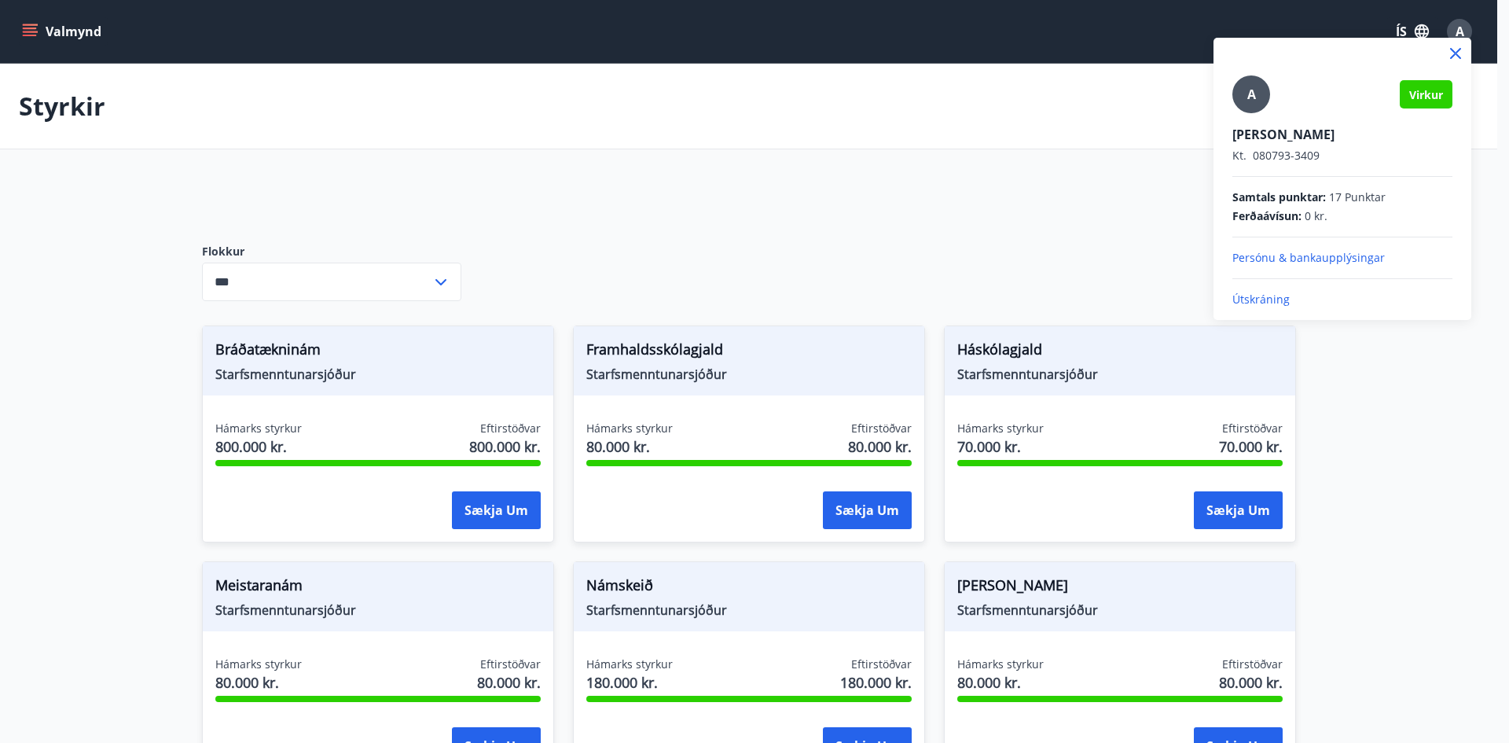
click at [1275, 296] on p "Útskráning" at bounding box center [1342, 300] width 220 height 16
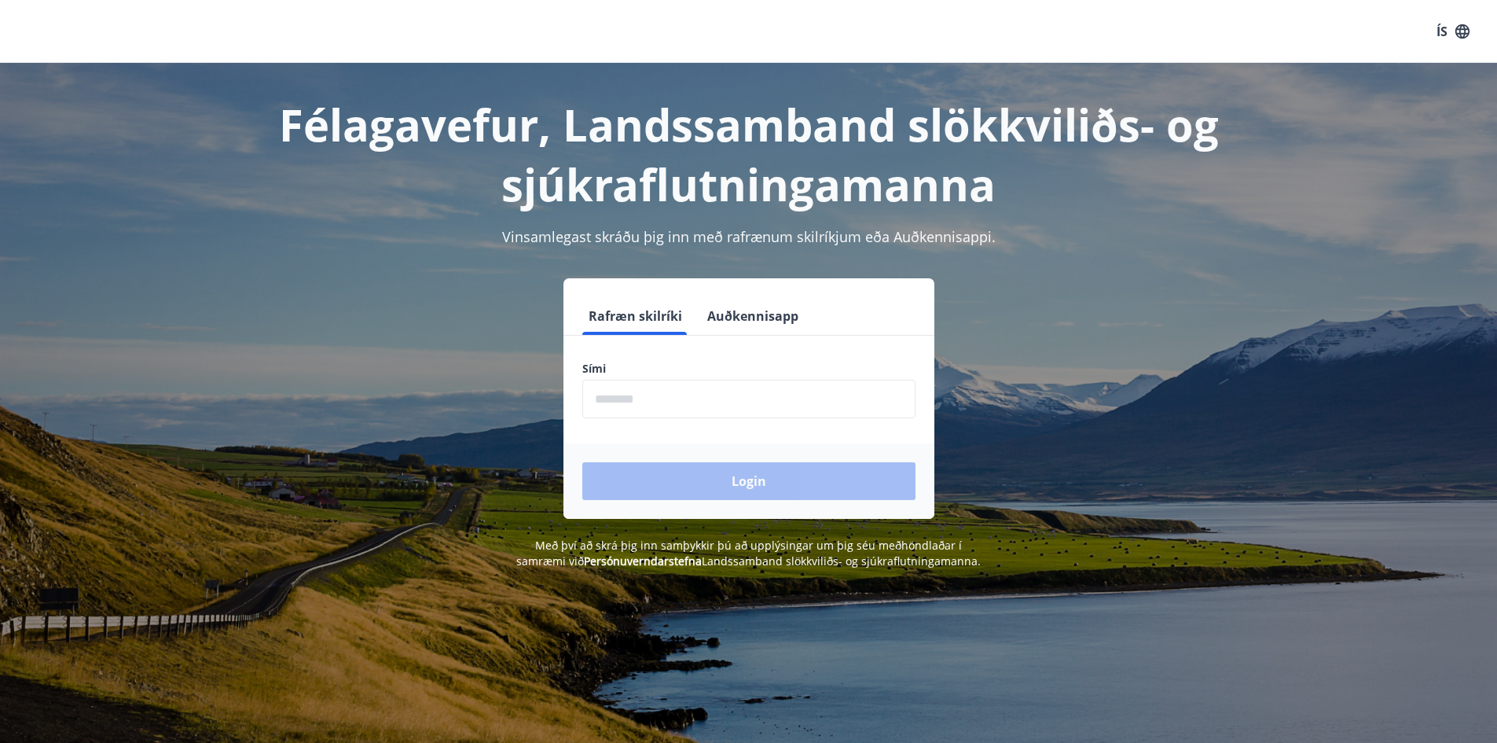
click at [684, 402] on input "phone" at bounding box center [748, 399] width 333 height 39
type input "********"
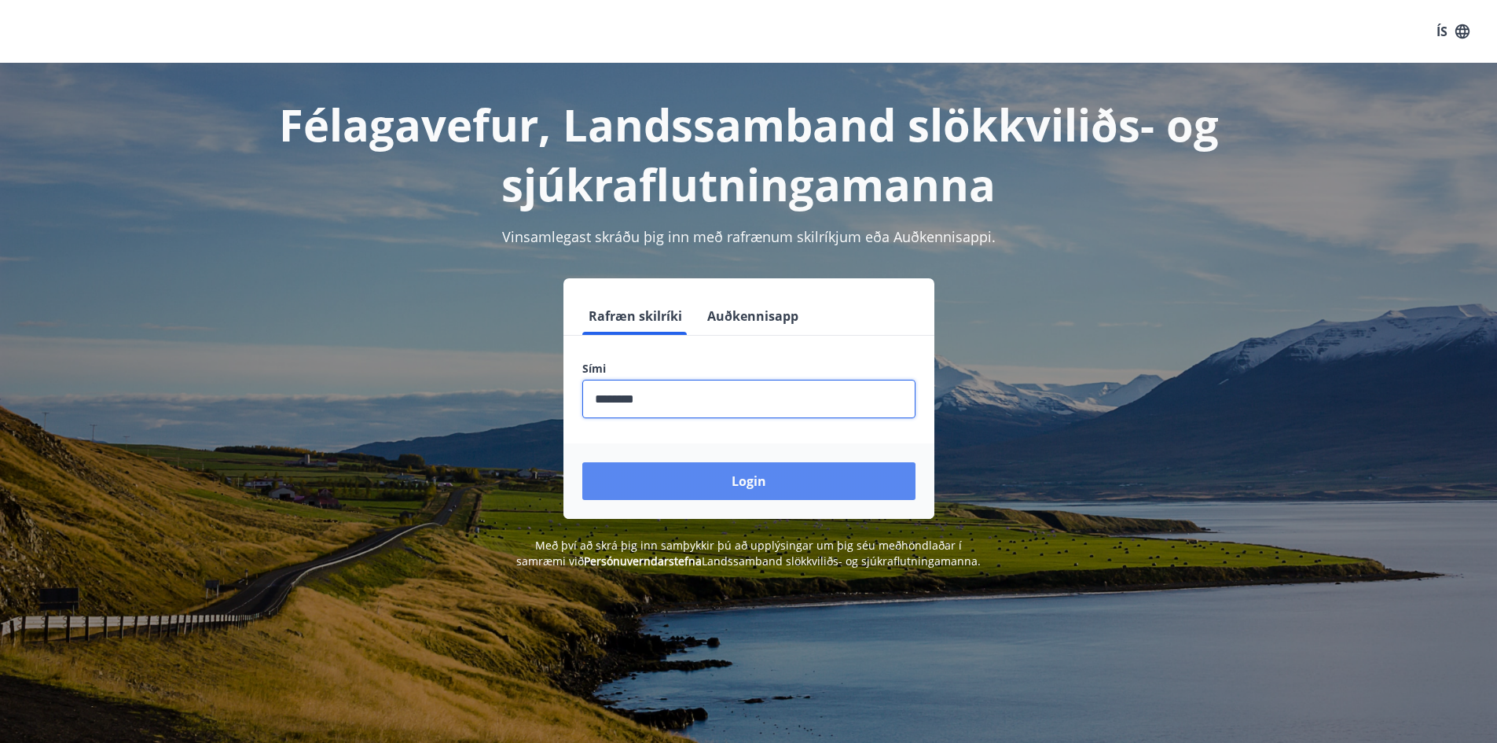
click at [736, 480] on button "Login" at bounding box center [748, 481] width 333 height 38
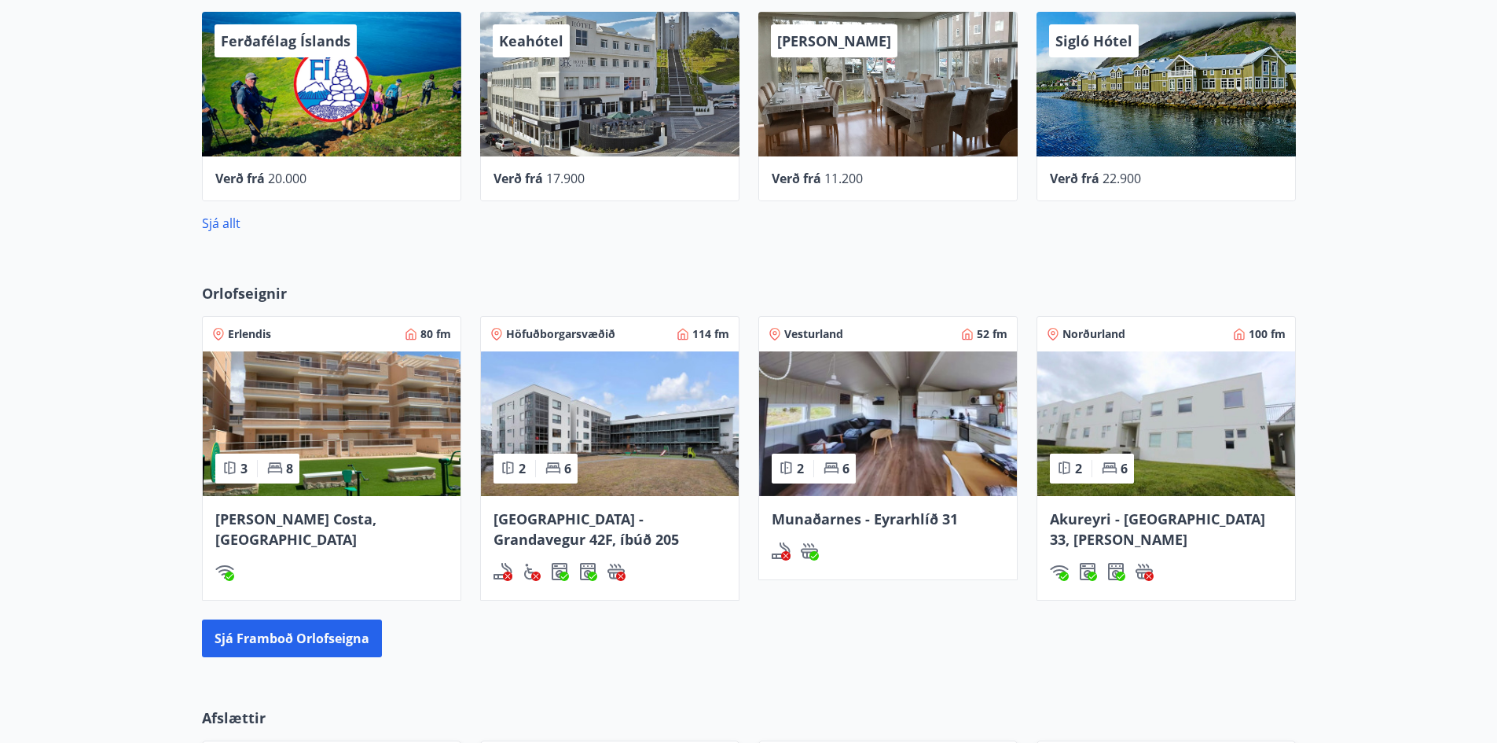
scroll to position [472, 0]
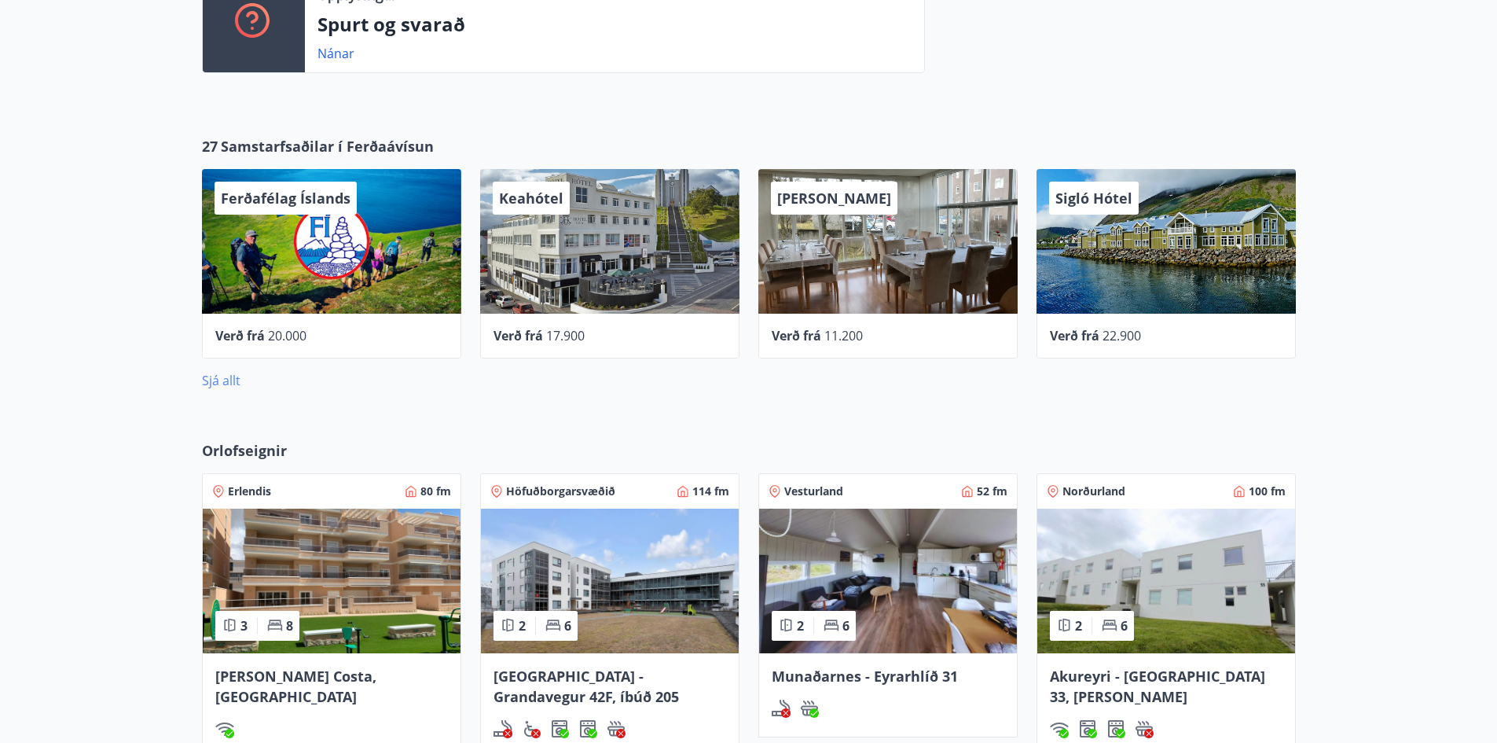
click at [220, 379] on link "Sjá allt" at bounding box center [221, 380] width 39 height 17
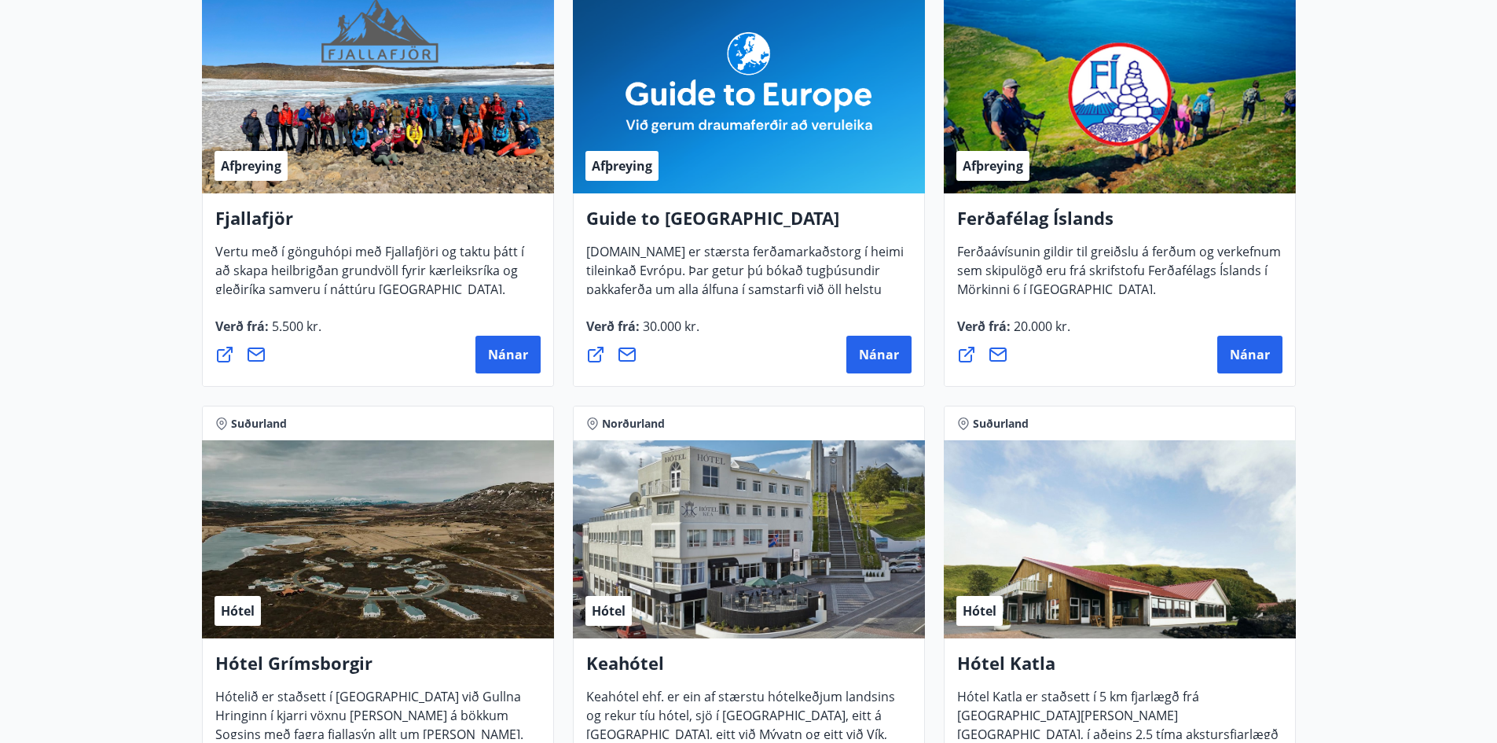
scroll to position [314, 0]
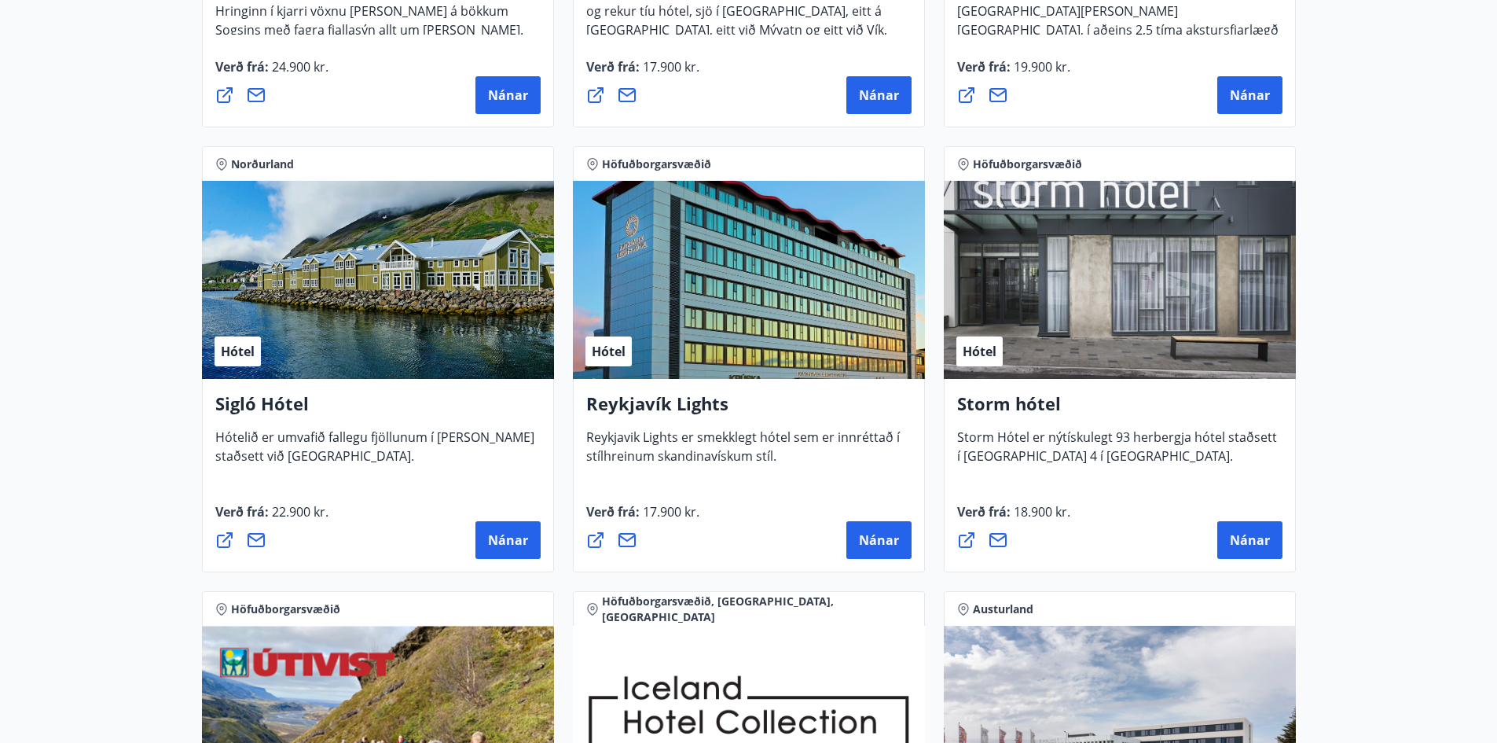
scroll to position [1022, 0]
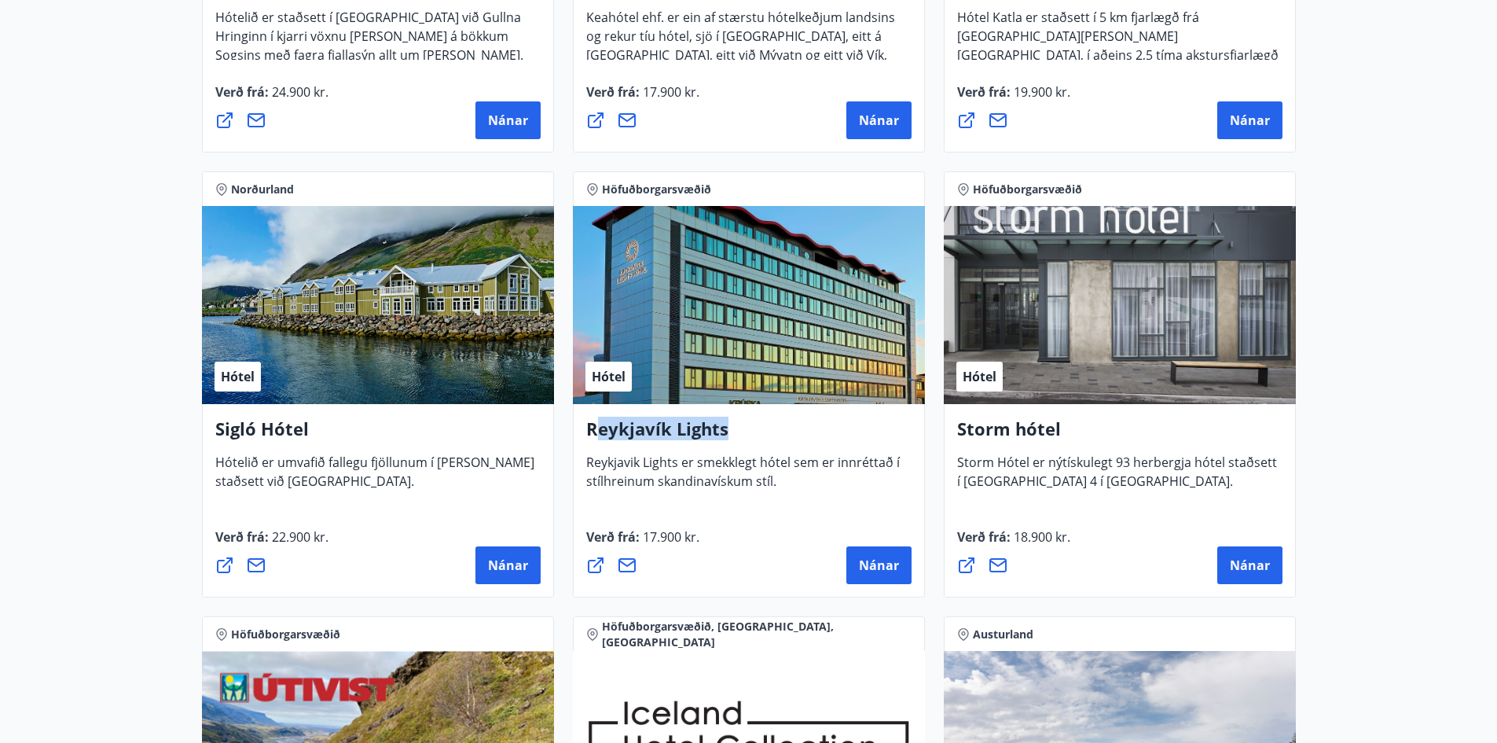
drag, startPoint x: 731, startPoint y: 434, endPoint x: 591, endPoint y: 433, distance: 139.9
click at [592, 433] on h4 "Reykjavík Lights" at bounding box center [748, 435] width 325 height 36
click at [591, 432] on h4 "Reykjavík Lights" at bounding box center [748, 435] width 325 height 36
drag, startPoint x: 684, startPoint y: 534, endPoint x: 640, endPoint y: 536, distance: 44.1
click at [640, 536] on span "17.900 kr." at bounding box center [670, 536] width 60 height 17
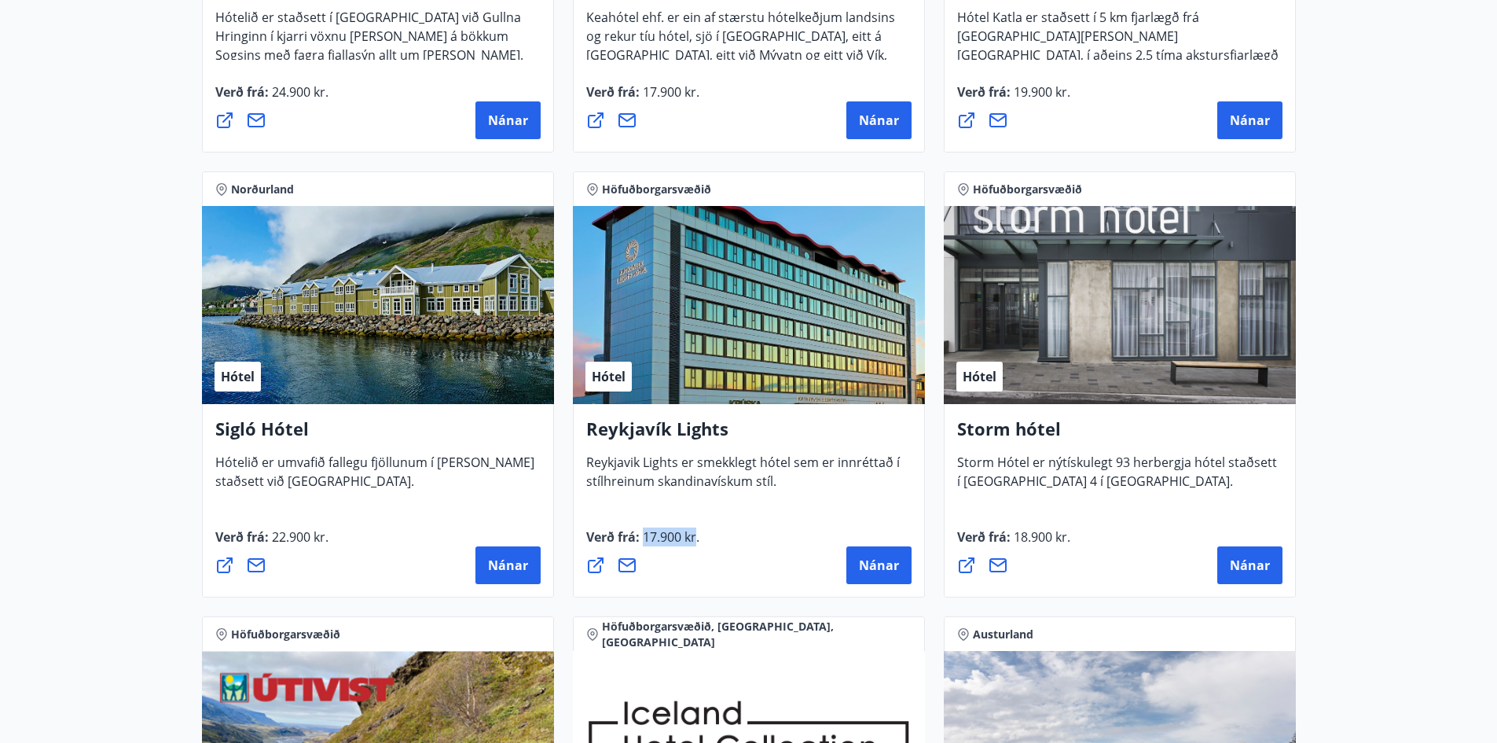
click at [645, 536] on span "17.900 kr." at bounding box center [670, 536] width 60 height 17
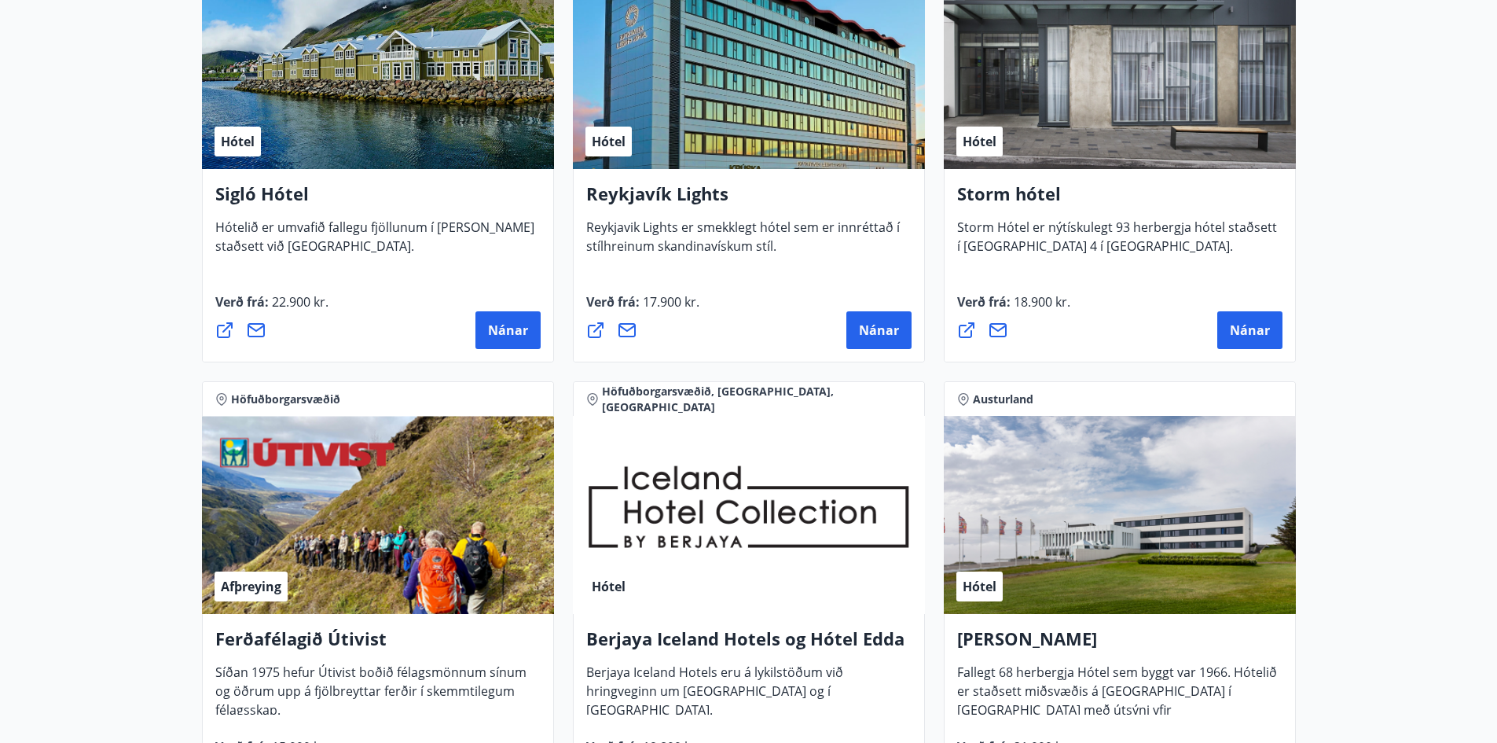
scroll to position [1257, 0]
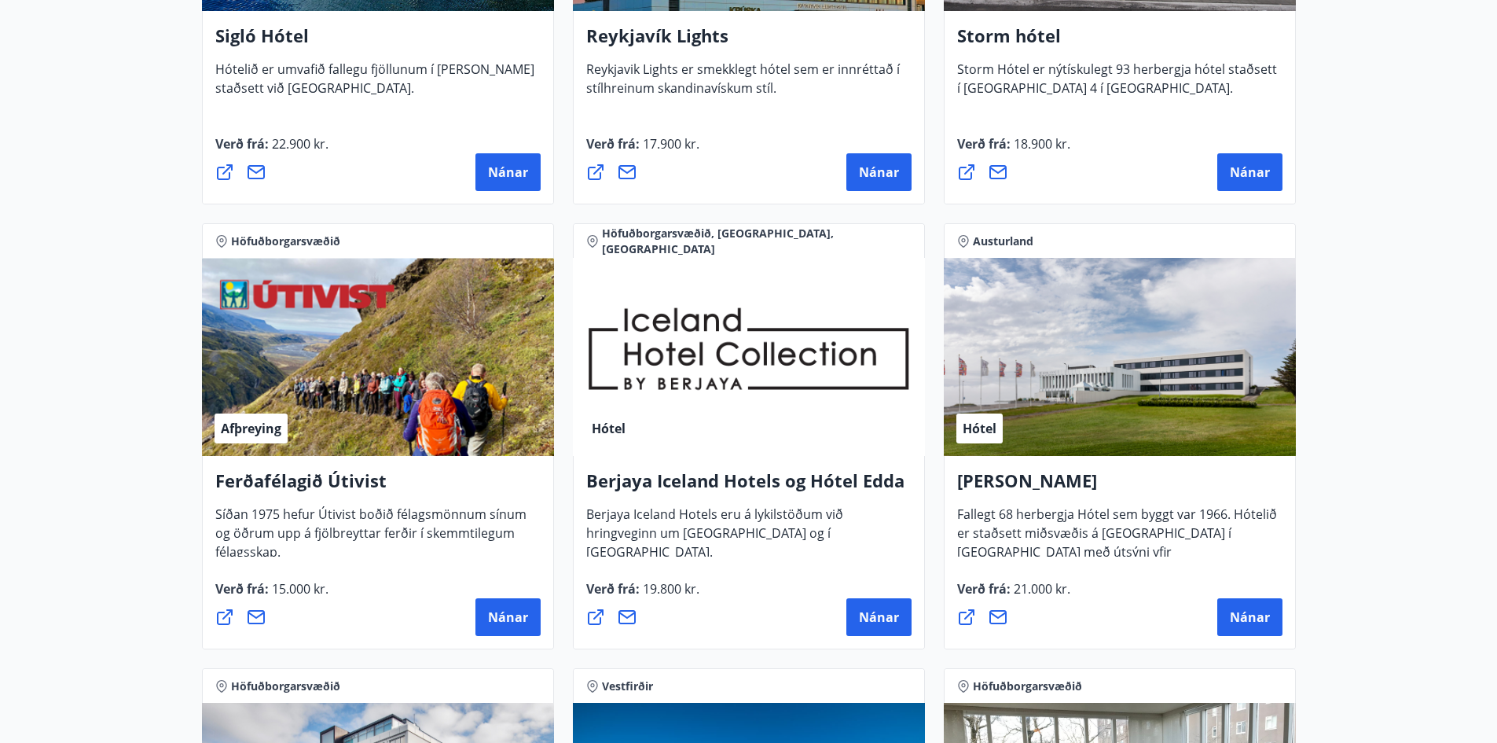
scroll to position [1336, 0]
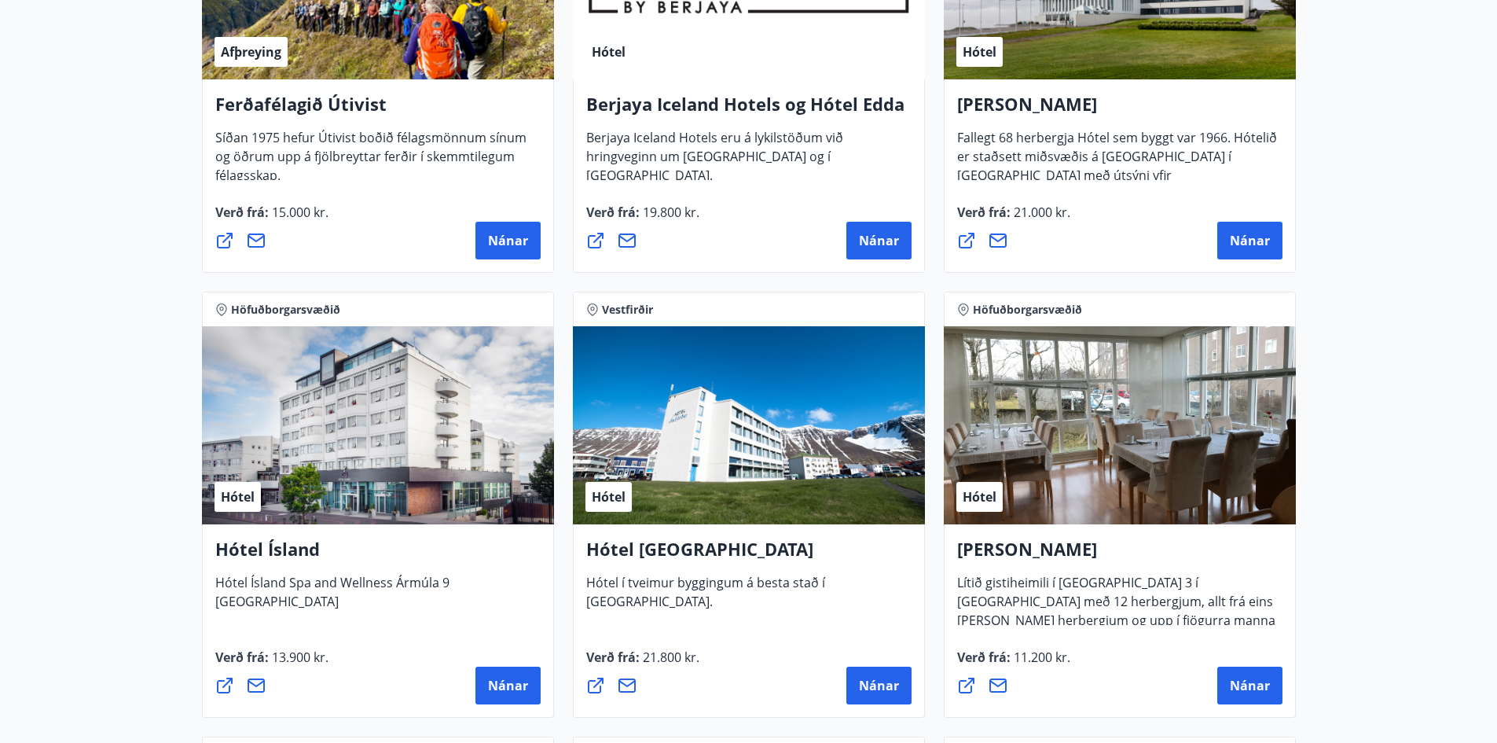
scroll to position [1808, 0]
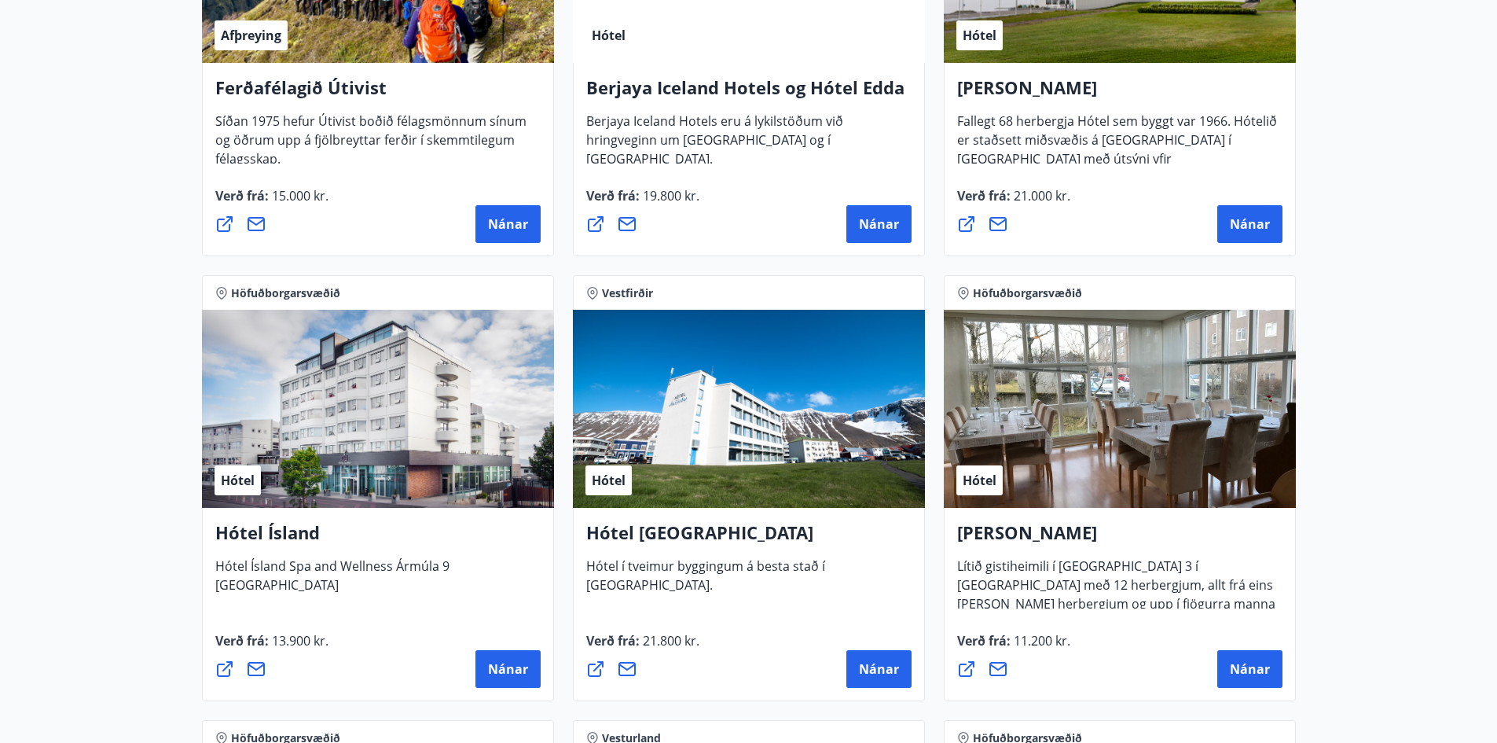
click at [74, 417] on main "27 Tilboð fundin Svæði Allt Tegund Allt [PERSON_NAME] Höfuðborgarsvæðið, Suðurl…" at bounding box center [748, 373] width 1497 height 4234
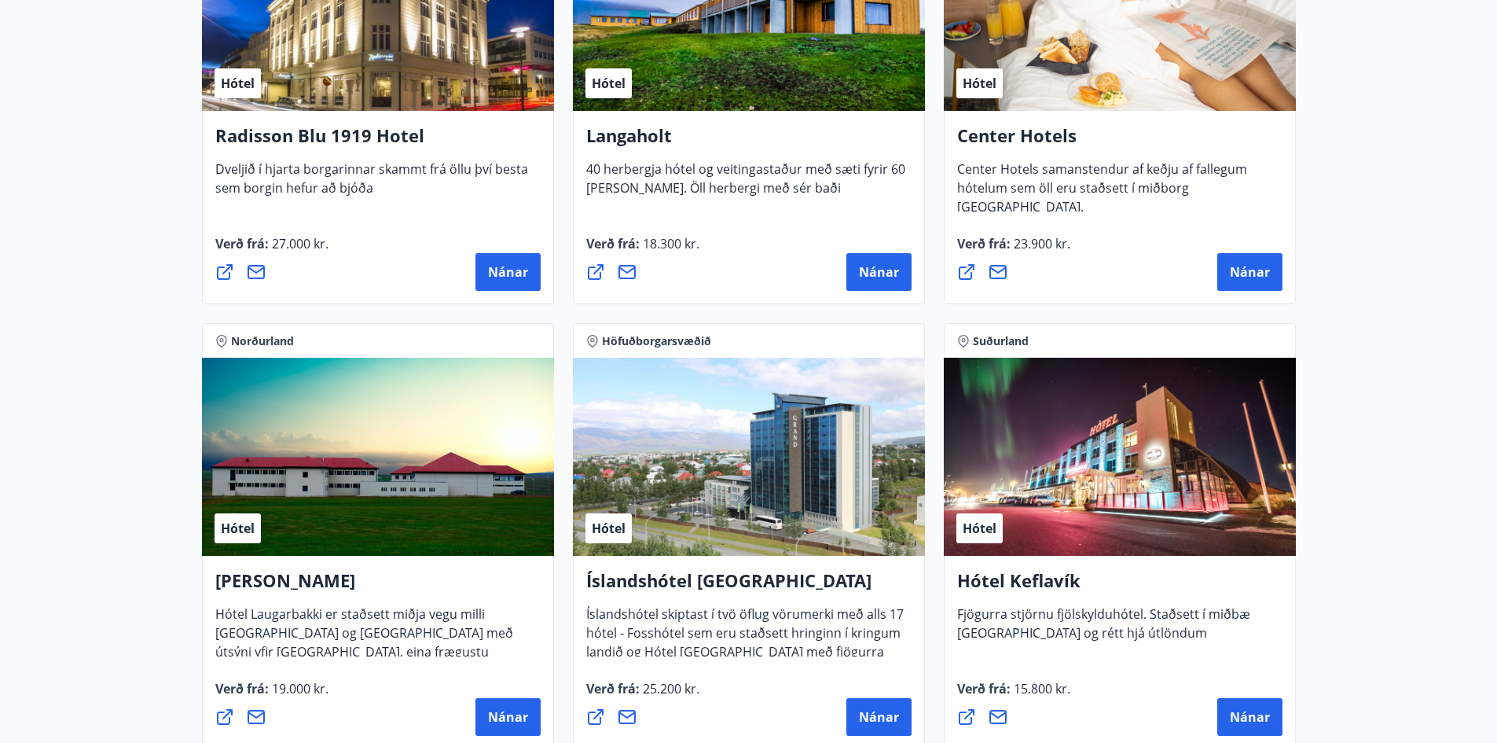
scroll to position [2829, 0]
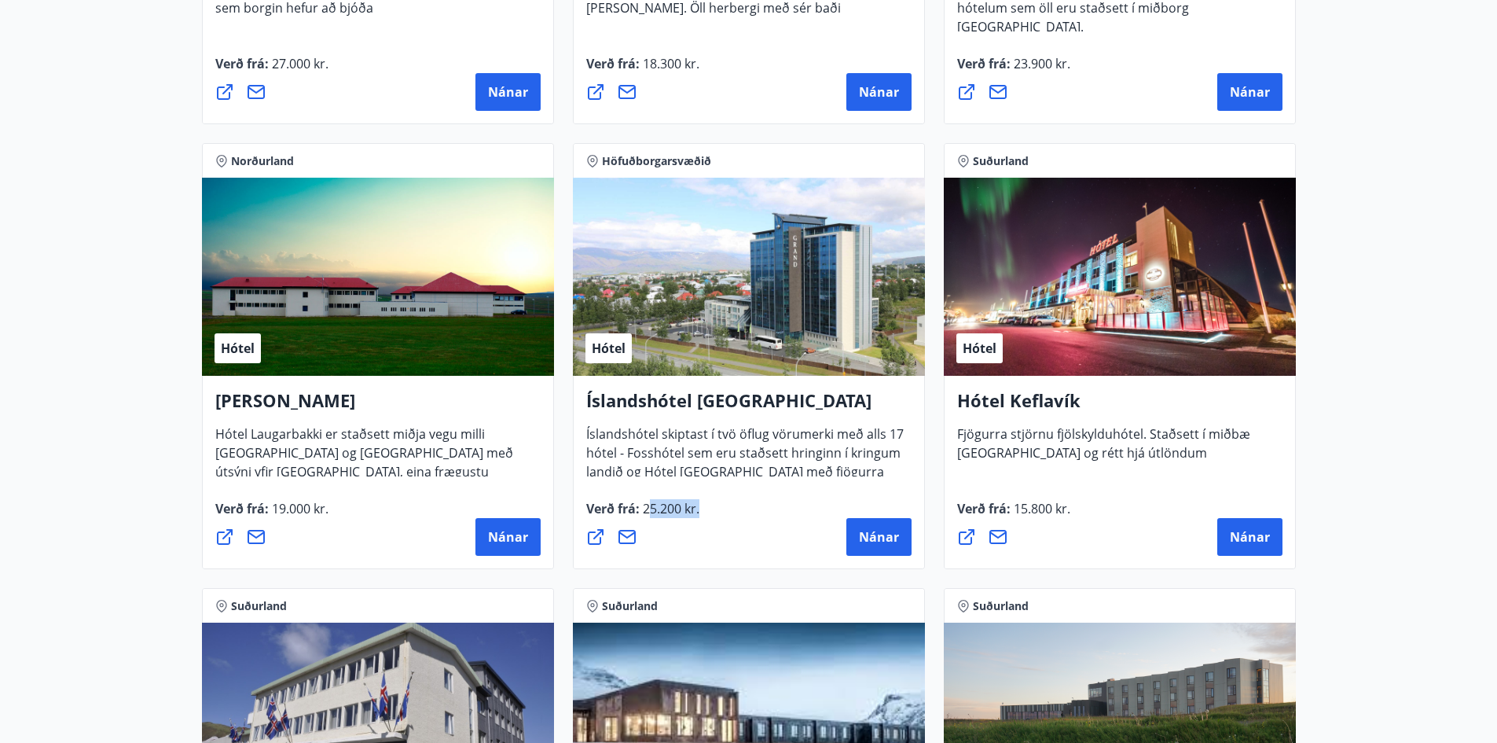
drag, startPoint x: 708, startPoint y: 505, endPoint x: 648, endPoint y: 507, distance: 60.6
click at [648, 507] on div "Verð frá : 25.200 kr. [GEOGRAPHIC_DATA]" at bounding box center [748, 527] width 325 height 57
click at [648, 507] on span "25.200 kr." at bounding box center [670, 508] width 60 height 17
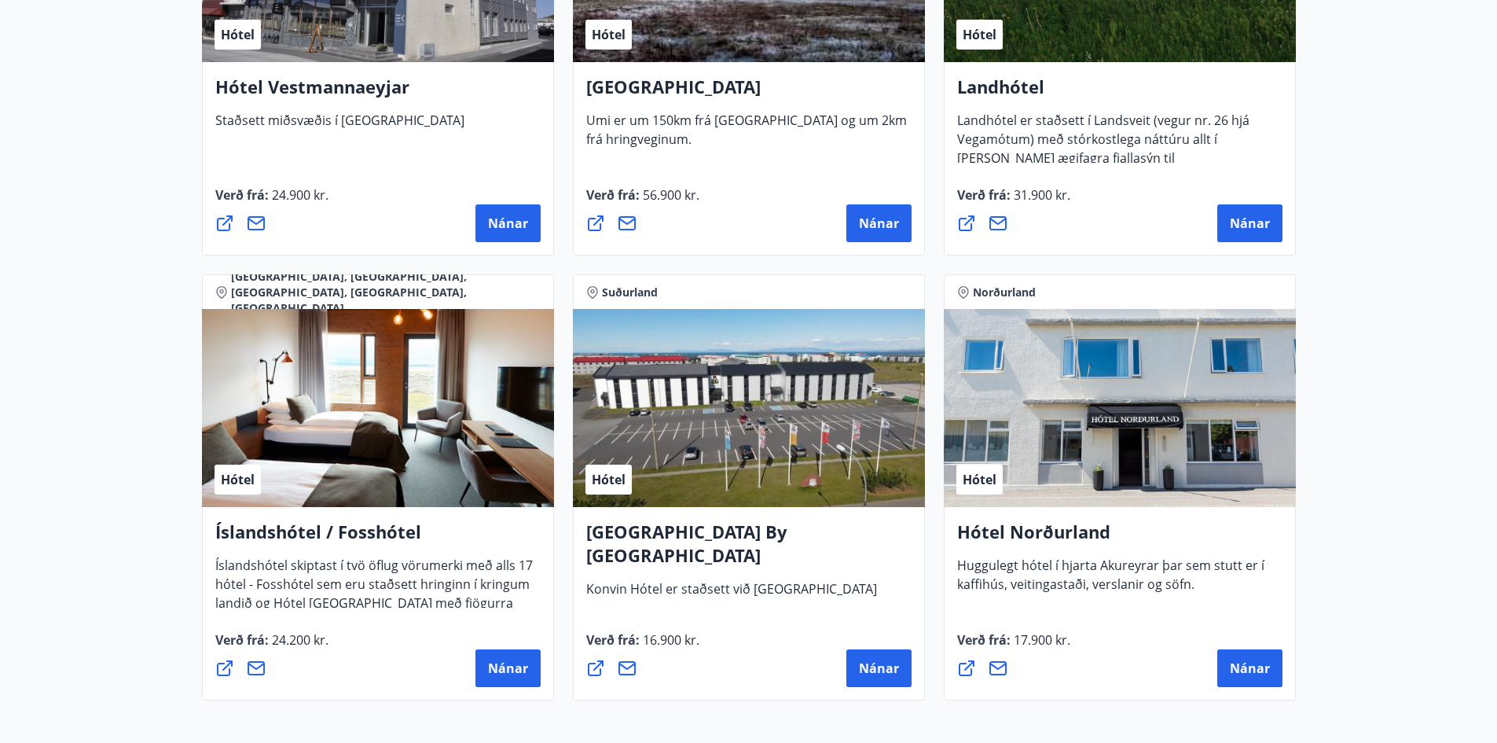
scroll to position [3615, 0]
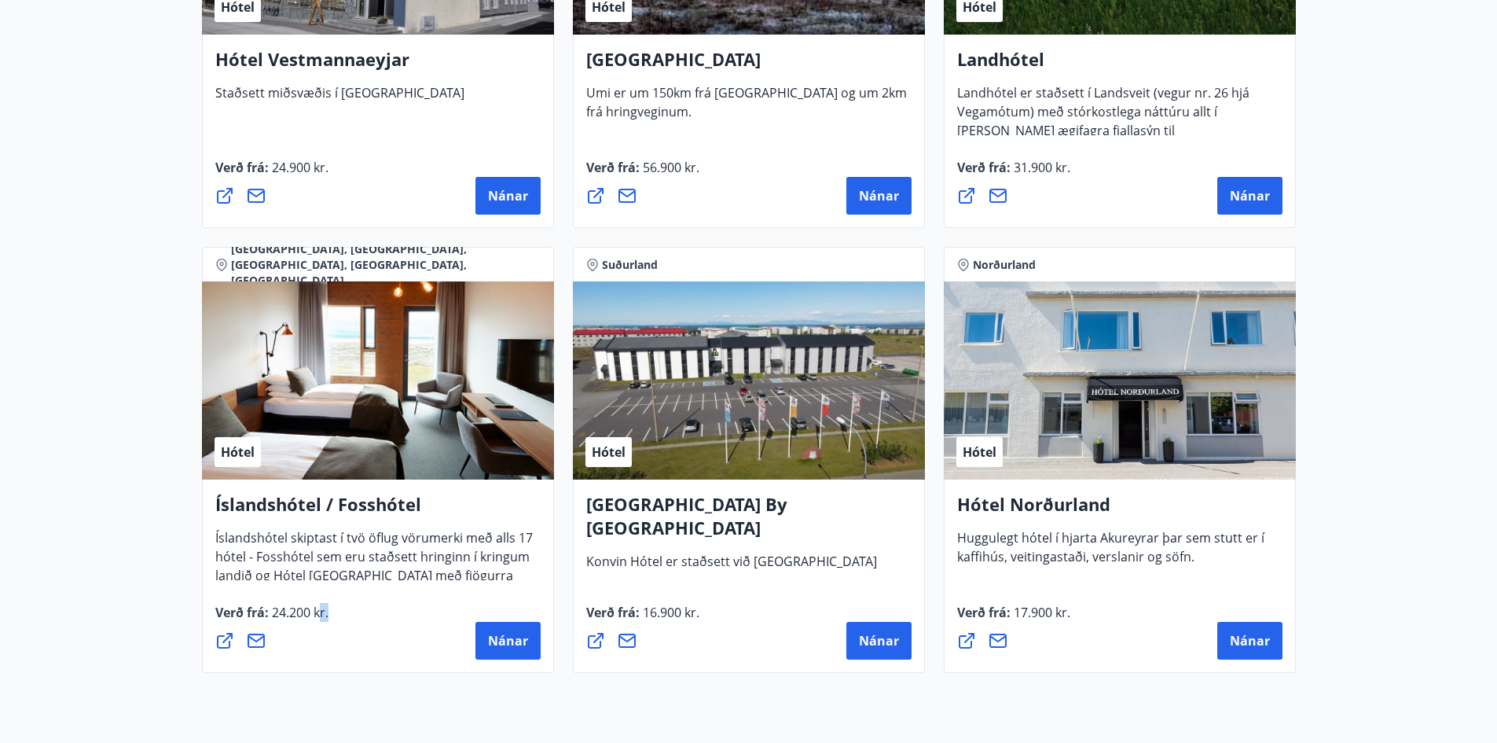
drag, startPoint x: 332, startPoint y: 618, endPoint x: 318, endPoint y: 616, distance: 14.2
click at [318, 616] on div "Verð frá : 24.200 kr. [GEOGRAPHIC_DATA]" at bounding box center [377, 631] width 325 height 57
click at [347, 565] on span "Íslandshótel skiptast í tvö öflug vörumerki með alls 17 hótel - Fosshótel sem e…" at bounding box center [373, 572] width 317 height 86
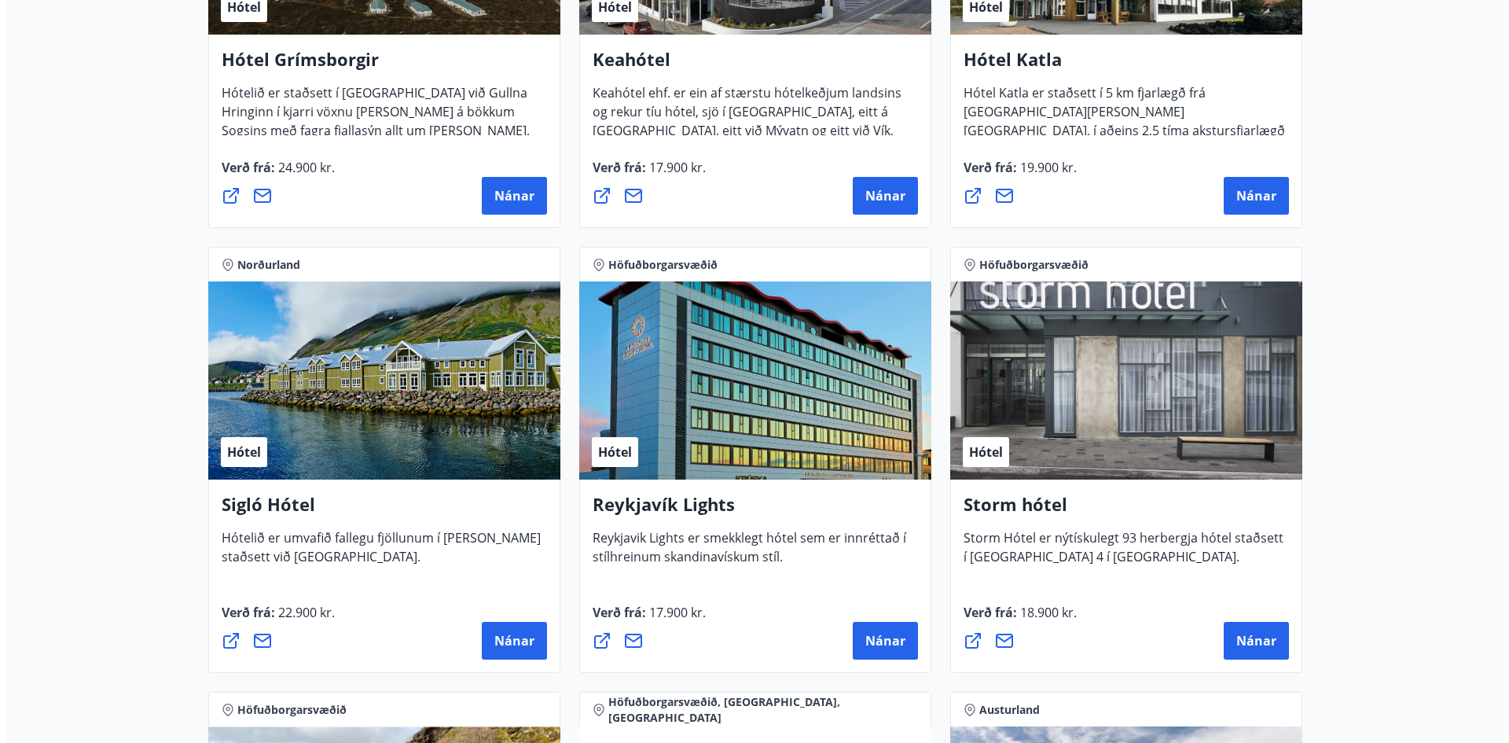
scroll to position [920, 0]
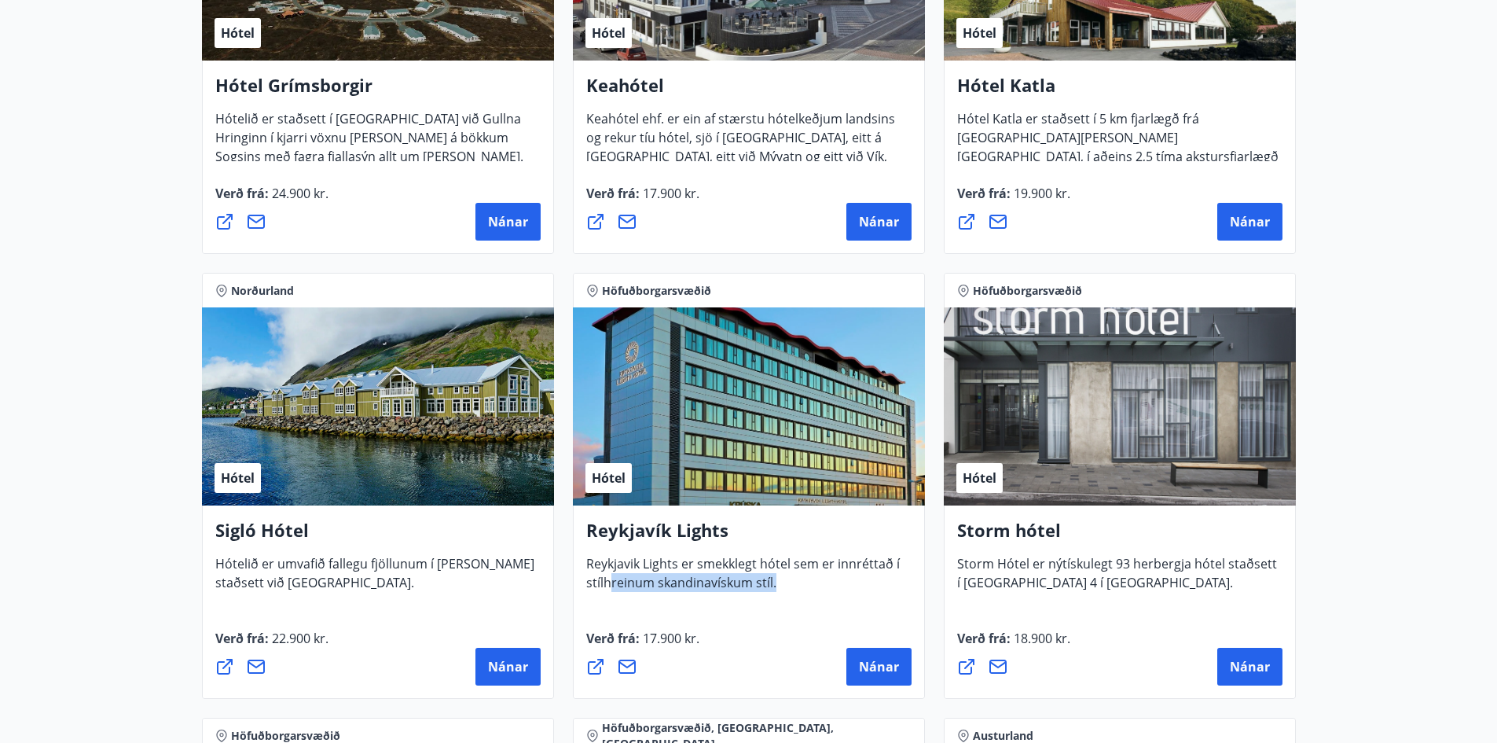
drag, startPoint x: 608, startPoint y: 589, endPoint x: 801, endPoint y: 595, distance: 192.6
click at [800, 595] on div "Reykjavík Lights Reykjavik Lights er smekklegt hótel sem er innréttað í stílhre…" at bounding box center [749, 601] width 352 height 193
click at [801, 595] on div "Reykjavík Lights Reykjavik Lights er smekklegt hótel sem er innréttað í stílhre…" at bounding box center [749, 601] width 352 height 193
click at [877, 663] on span "Nánar" at bounding box center [879, 666] width 40 height 17
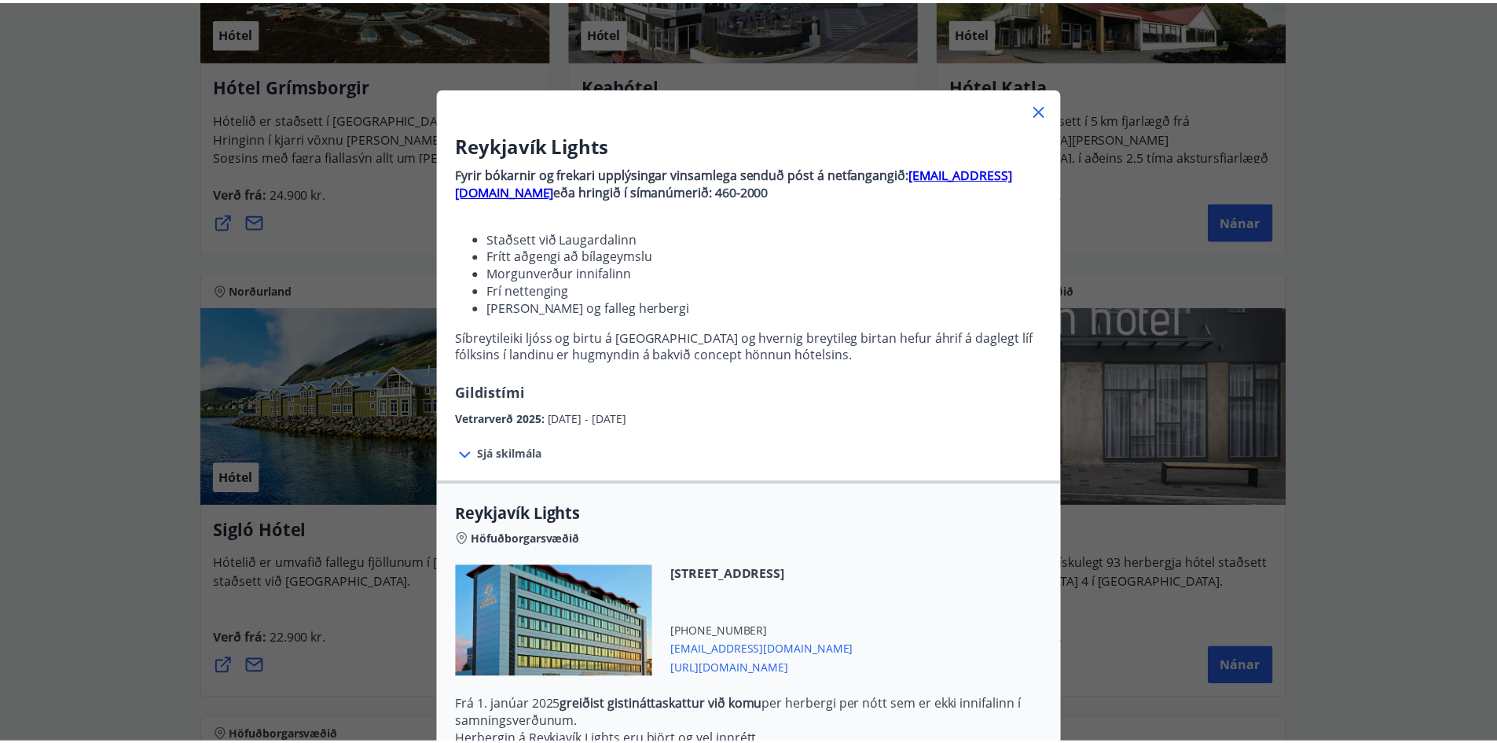
scroll to position [0, 0]
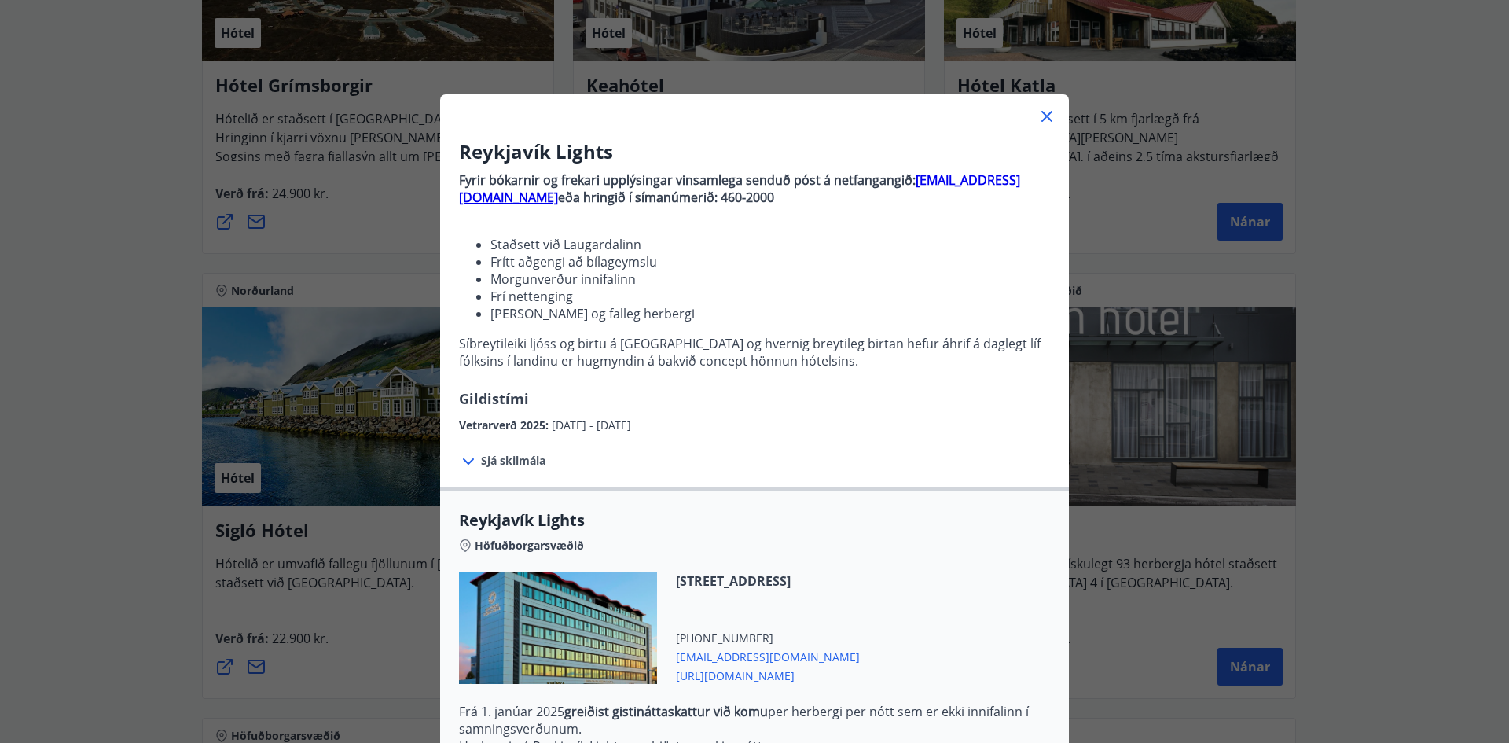
click at [1041, 114] on icon at bounding box center [1046, 116] width 19 height 19
